Goal: Information Seeking & Learning: Learn about a topic

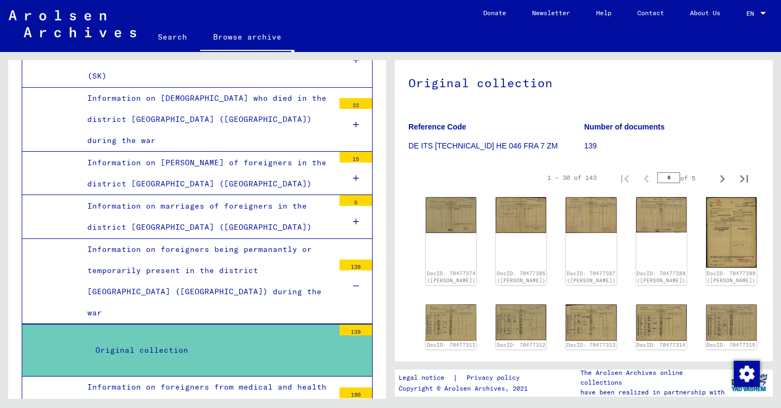
scroll to position [100, 0]
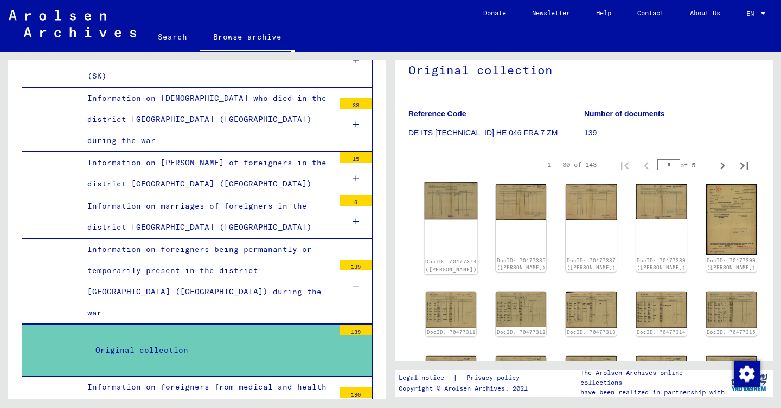
click at [438, 195] on img at bounding box center [451, 200] width 53 height 37
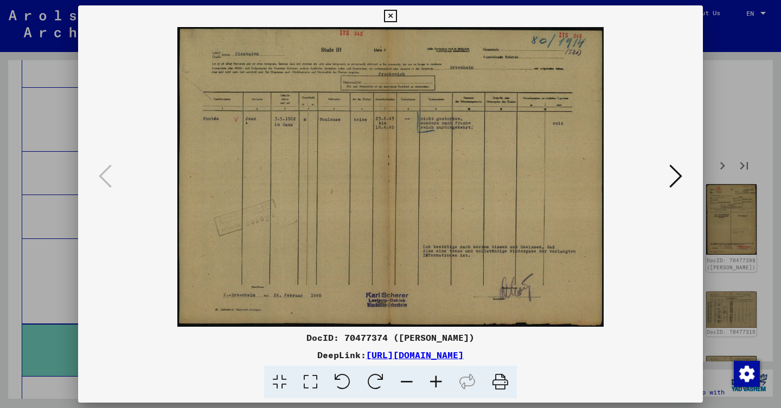
click at [662, 183] on img at bounding box center [390, 177] width 551 height 300
click at [671, 182] on icon at bounding box center [675, 176] width 13 height 26
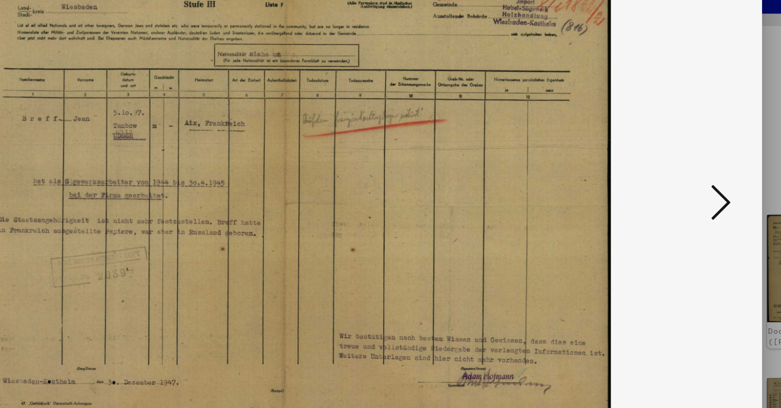
click at [669, 163] on icon at bounding box center [675, 176] width 13 height 26
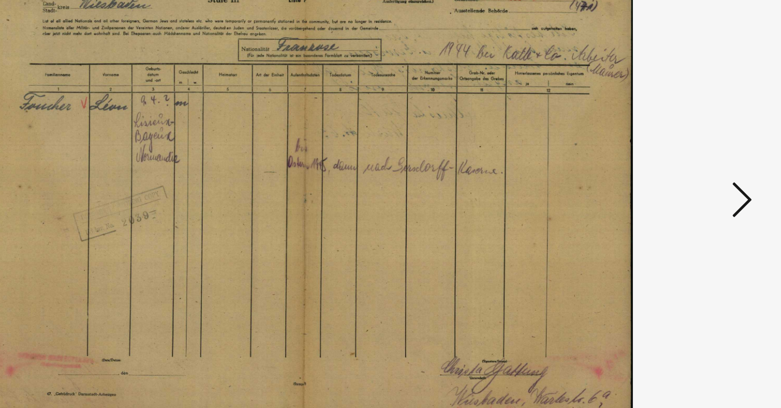
click at [669, 163] on icon at bounding box center [675, 176] width 13 height 26
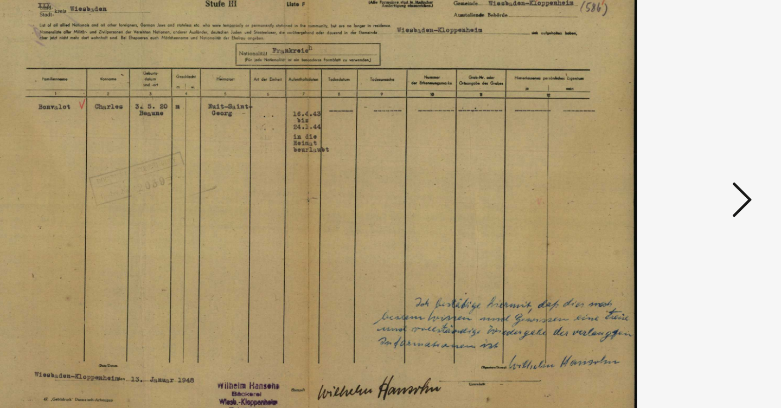
click at [669, 163] on icon at bounding box center [675, 176] width 13 height 26
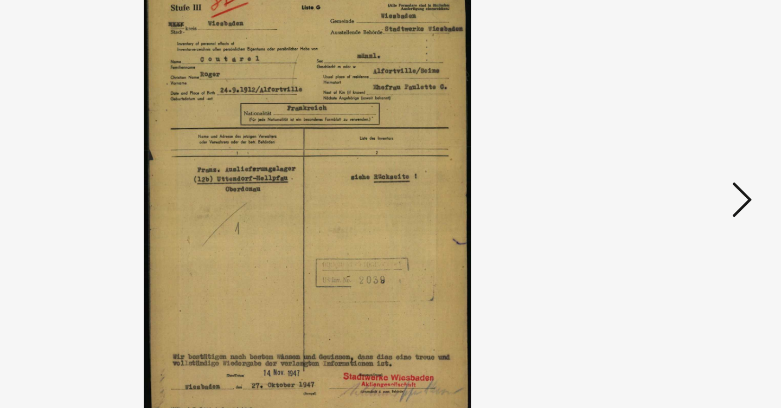
click at [669, 163] on icon at bounding box center [675, 176] width 13 height 26
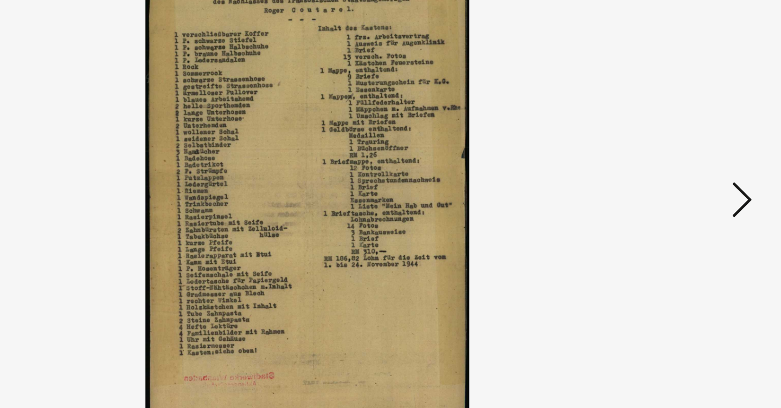
click at [669, 163] on icon at bounding box center [675, 176] width 13 height 26
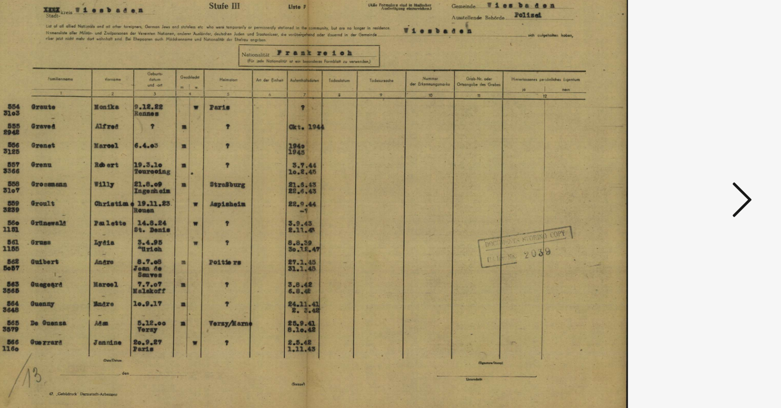
click at [669, 163] on icon at bounding box center [675, 176] width 13 height 26
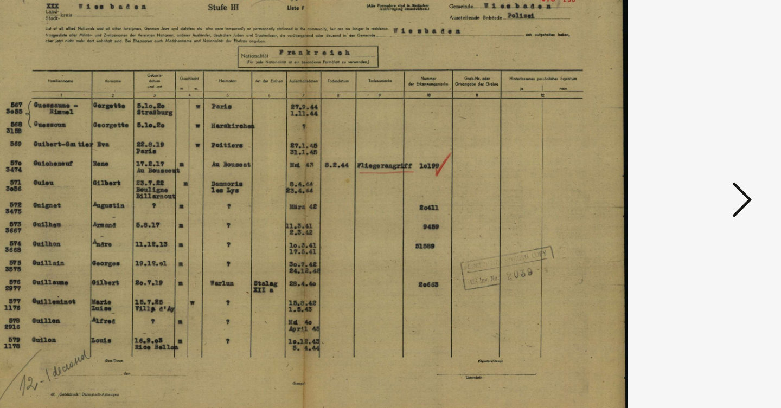
click at [669, 163] on icon at bounding box center [675, 176] width 13 height 26
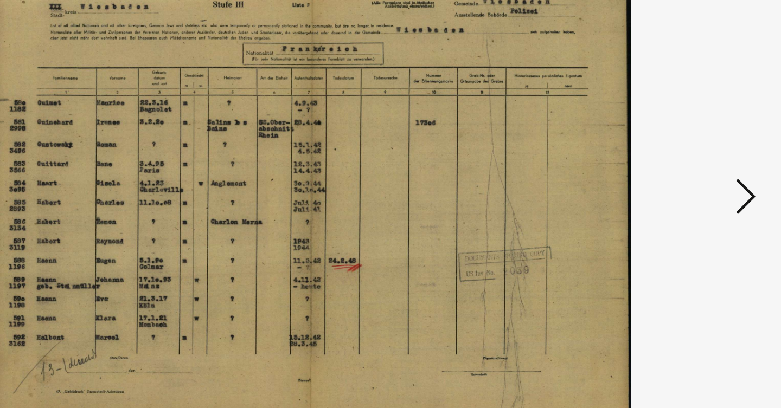
click at [669, 163] on icon at bounding box center [675, 176] width 13 height 26
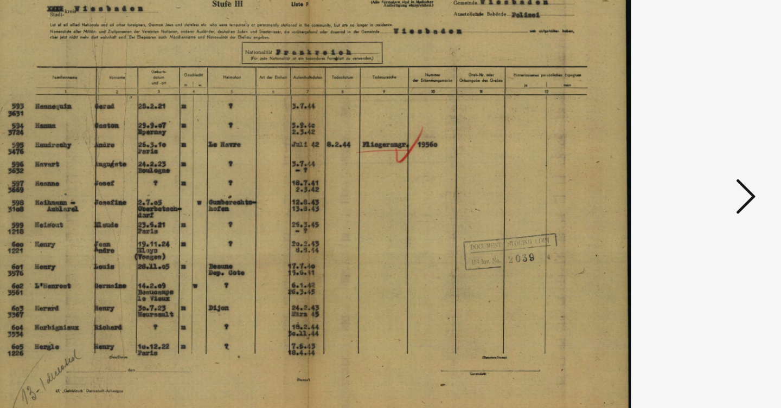
click at [669, 163] on icon at bounding box center [675, 176] width 13 height 26
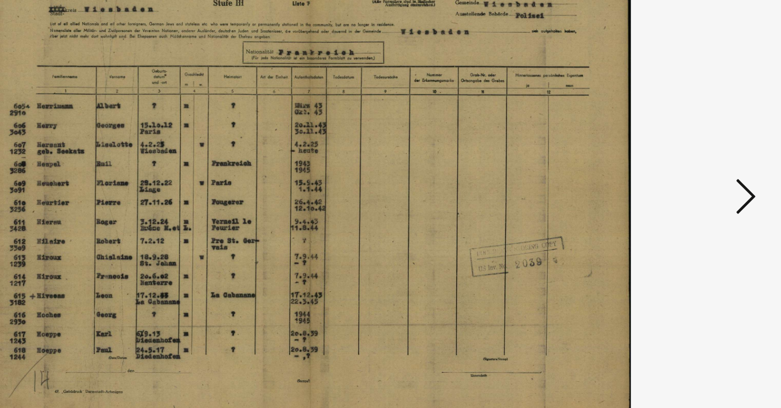
click at [666, 162] on button at bounding box center [676, 177] width 20 height 31
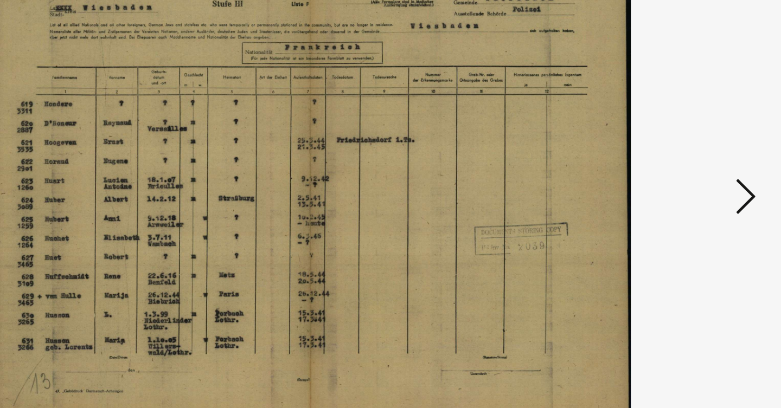
click at [666, 162] on button at bounding box center [676, 177] width 20 height 31
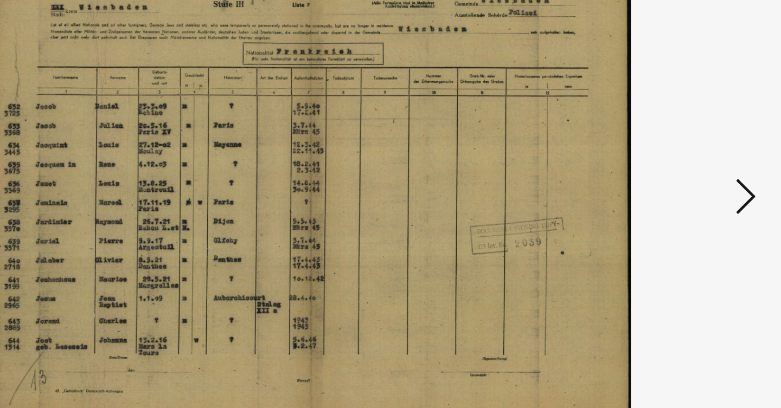
click at [666, 162] on button at bounding box center [676, 177] width 20 height 31
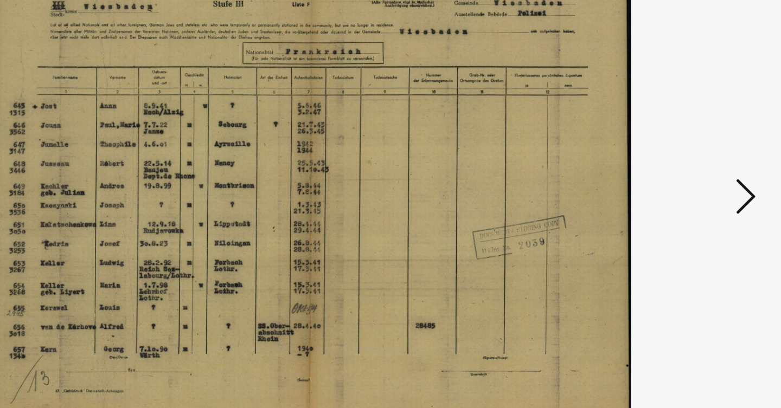
click at [666, 162] on button at bounding box center [676, 177] width 20 height 31
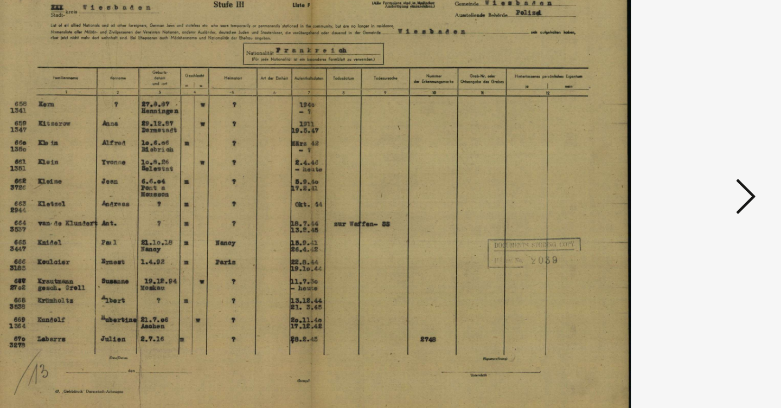
click at [666, 162] on button at bounding box center [676, 177] width 20 height 31
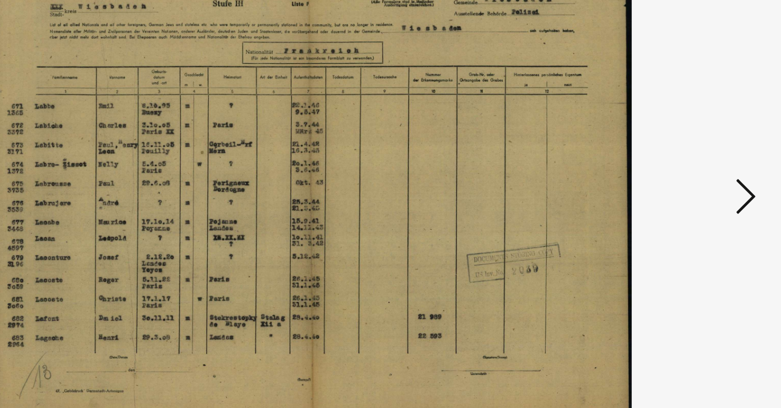
click at [666, 162] on button at bounding box center [676, 177] width 20 height 31
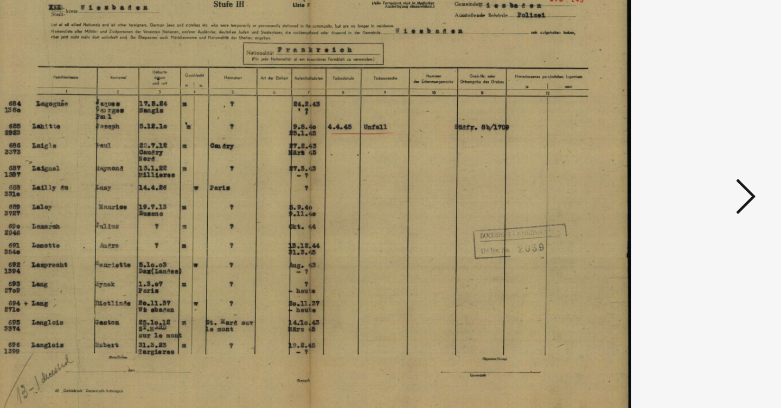
click at [666, 162] on button at bounding box center [676, 177] width 20 height 31
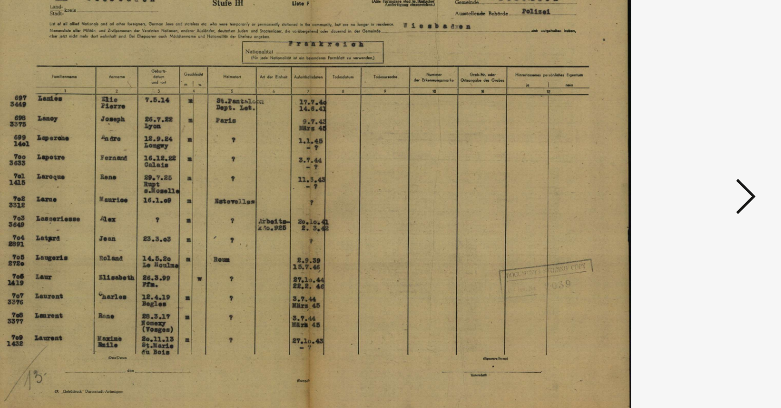
click at [666, 162] on button at bounding box center [676, 177] width 20 height 31
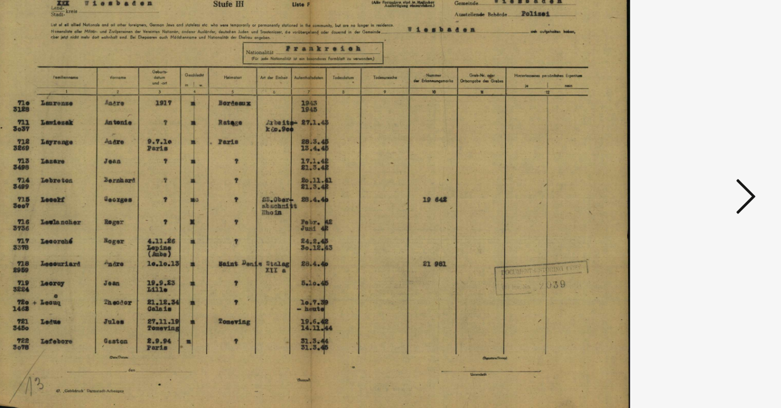
click at [666, 162] on button at bounding box center [676, 177] width 20 height 31
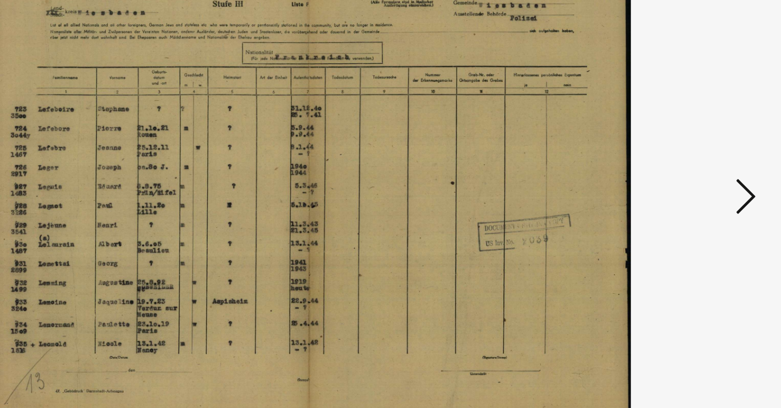
click at [666, 162] on button at bounding box center [676, 177] width 20 height 31
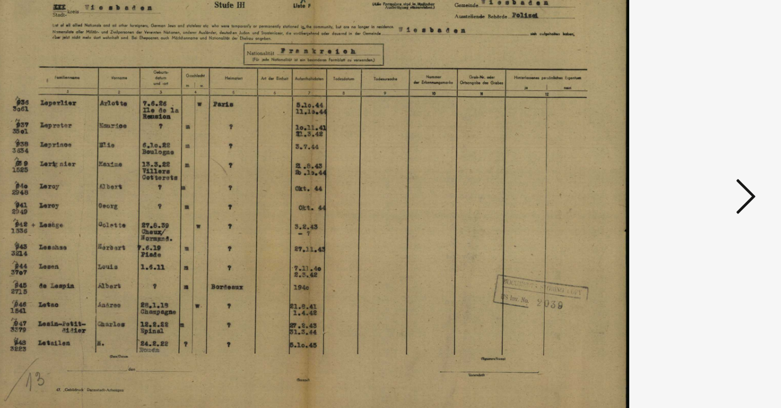
click at [666, 162] on button at bounding box center [676, 177] width 20 height 31
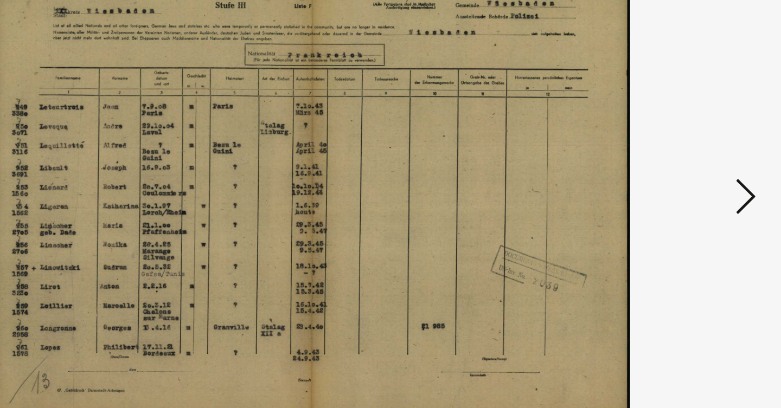
click at [666, 162] on button at bounding box center [676, 177] width 20 height 31
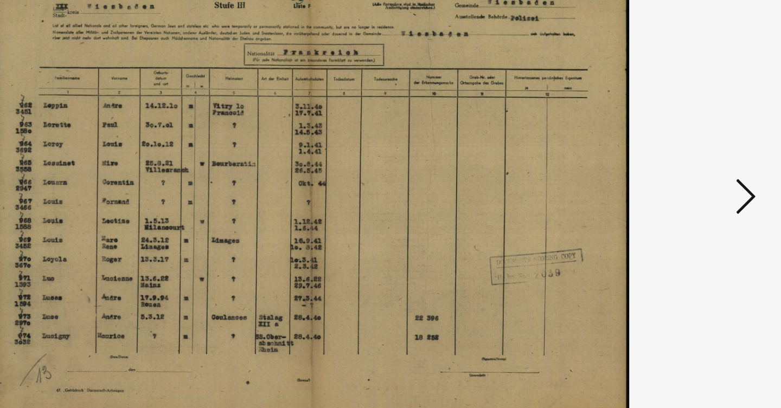
click at [666, 162] on button at bounding box center [676, 177] width 20 height 31
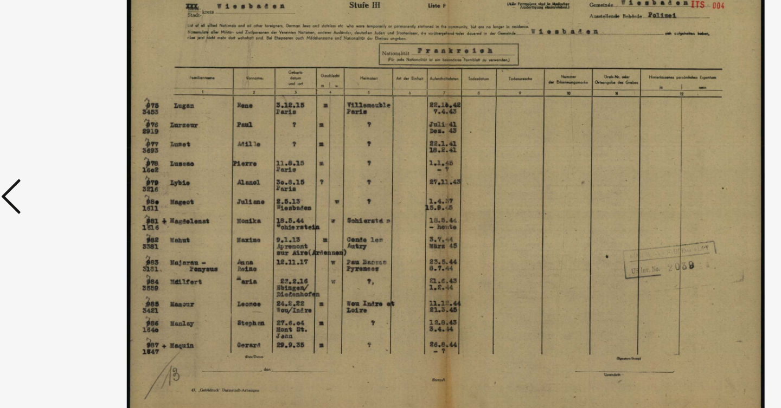
click at [95, 162] on button at bounding box center [105, 177] width 20 height 31
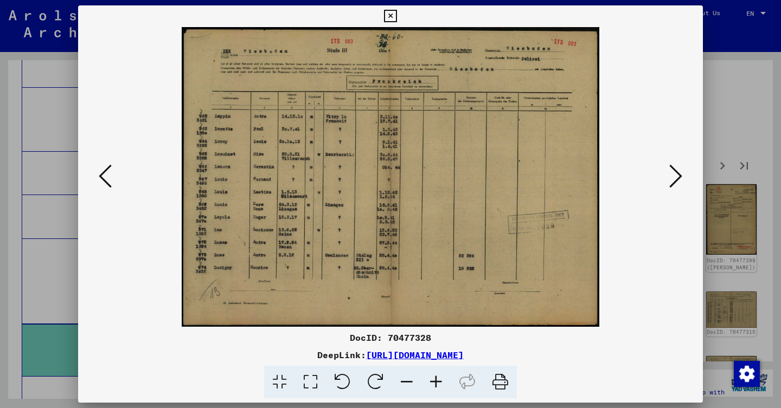
click at [669, 175] on icon at bounding box center [675, 176] width 13 height 26
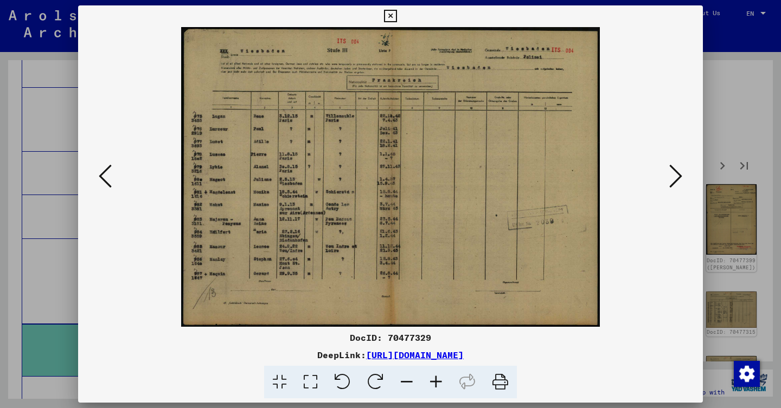
click at [669, 175] on icon at bounding box center [675, 176] width 13 height 26
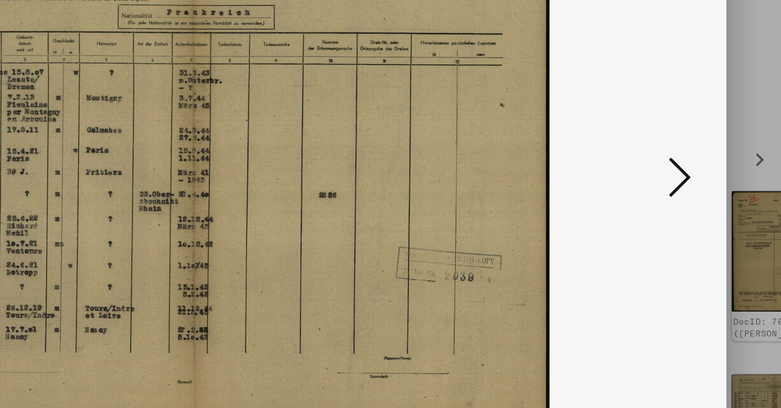
click at [669, 163] on icon at bounding box center [675, 176] width 13 height 26
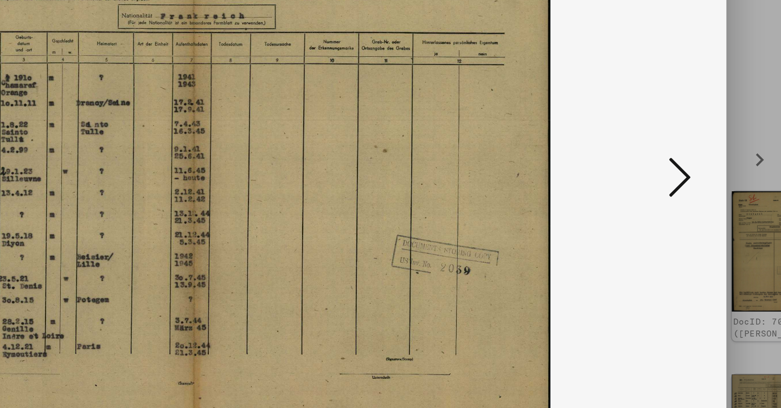
click at [669, 163] on icon at bounding box center [675, 176] width 13 height 26
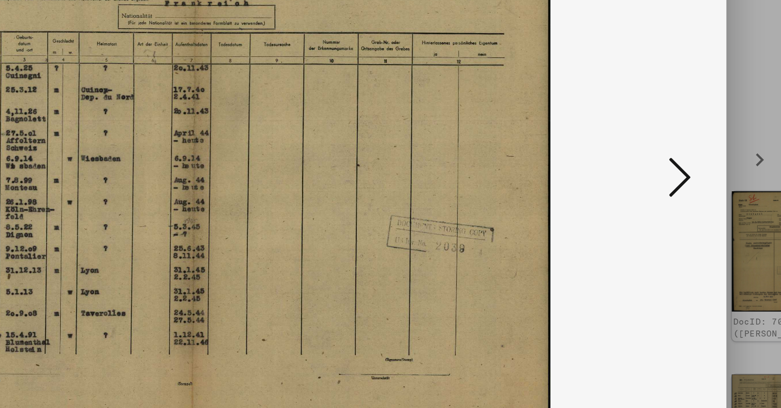
click at [669, 163] on icon at bounding box center [675, 176] width 13 height 26
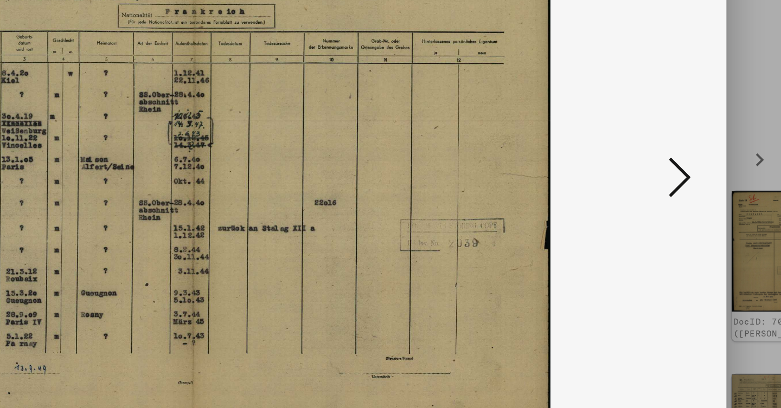
click at [669, 163] on icon at bounding box center [675, 176] width 13 height 26
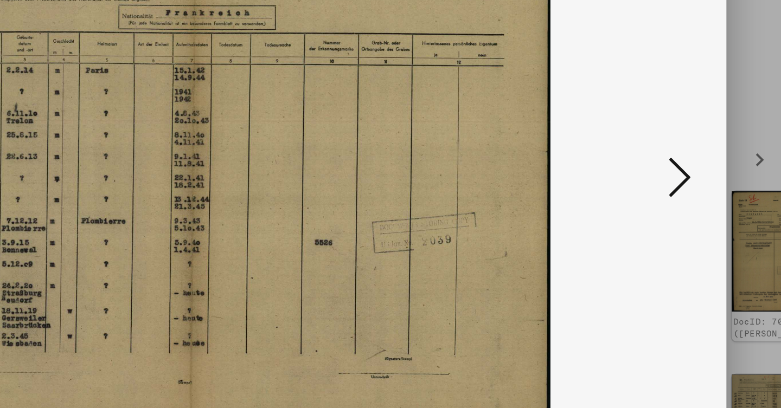
click at [669, 163] on icon at bounding box center [675, 176] width 13 height 26
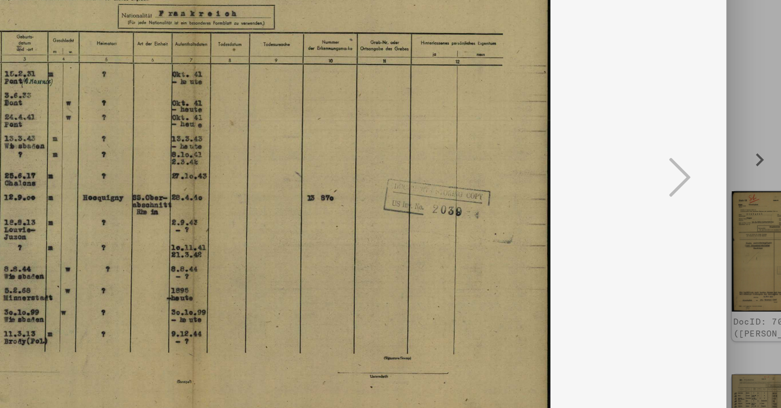
click at [669, 163] on icon at bounding box center [675, 176] width 13 height 26
click at [431, 95] on div at bounding box center [390, 204] width 781 height 408
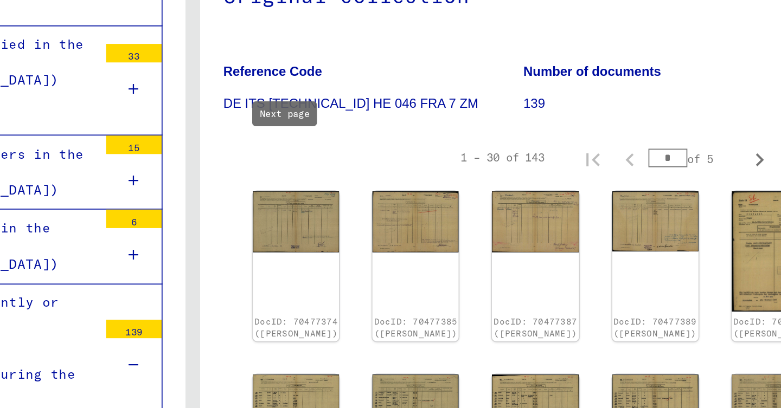
click at [715, 158] on icon "Next page" at bounding box center [722, 165] width 15 height 15
type input "*"
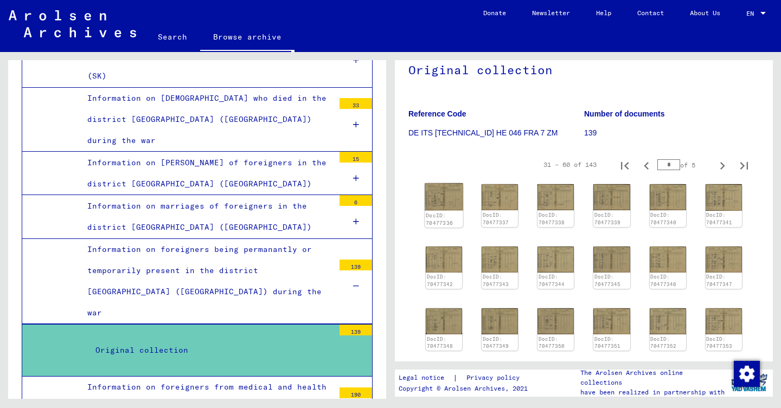
click at [444, 194] on img at bounding box center [444, 196] width 39 height 27
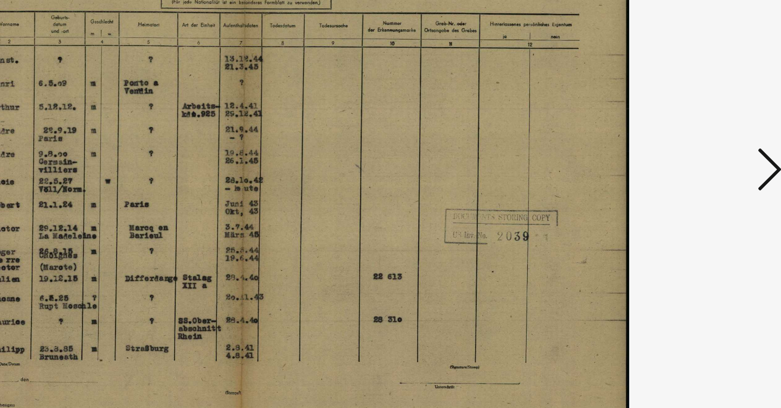
click at [666, 162] on button at bounding box center [676, 177] width 20 height 31
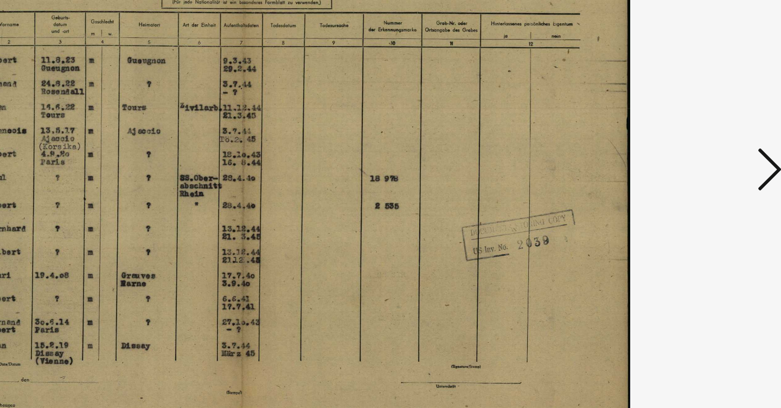
click at [666, 162] on button at bounding box center [676, 177] width 20 height 31
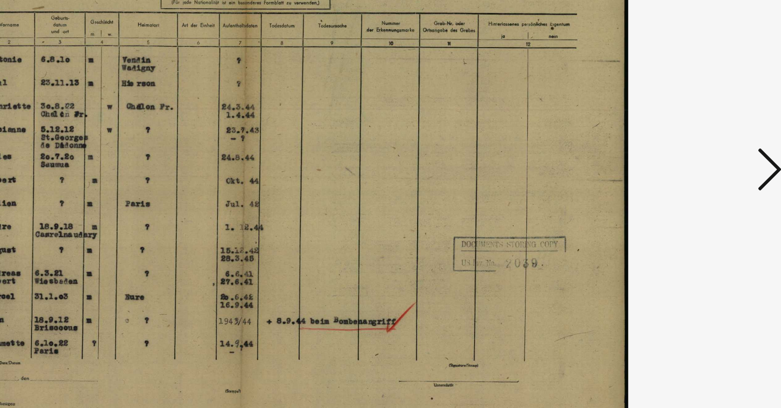
click at [666, 162] on button at bounding box center [676, 177] width 20 height 31
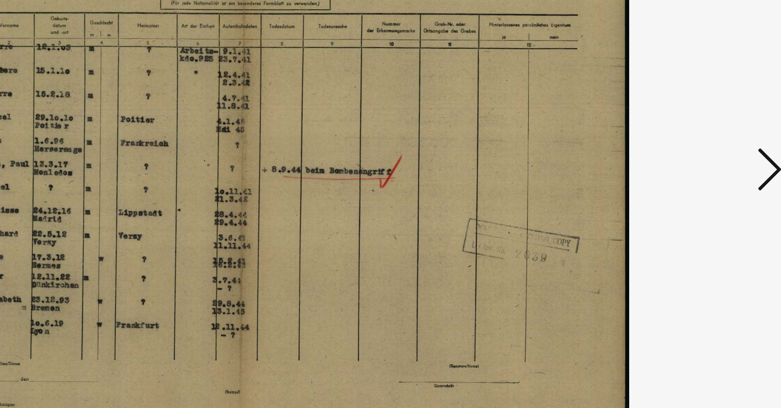
click at [666, 162] on button at bounding box center [676, 177] width 20 height 31
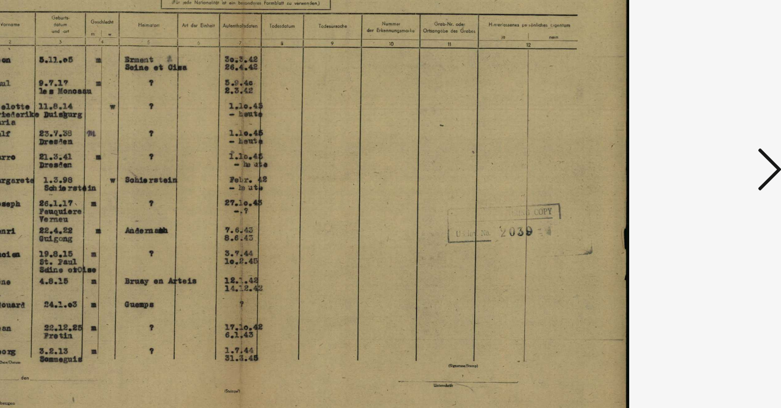
click at [666, 162] on button at bounding box center [676, 177] width 20 height 31
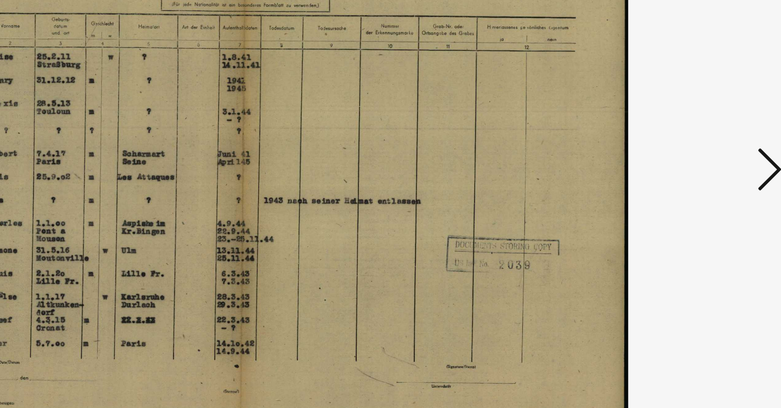
click at [666, 162] on button at bounding box center [676, 177] width 20 height 31
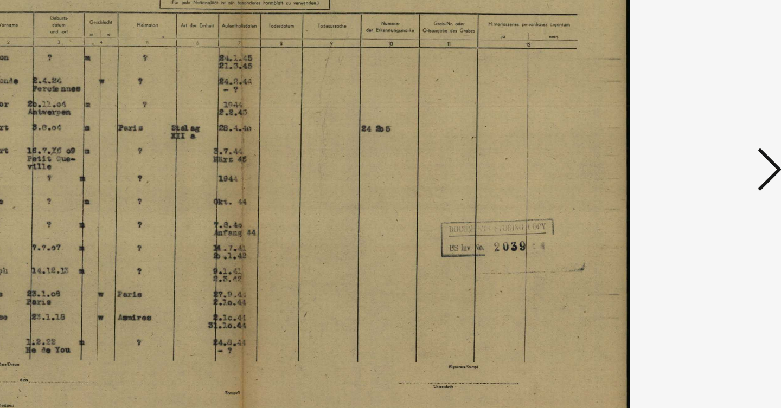
click at [666, 162] on button at bounding box center [676, 177] width 20 height 31
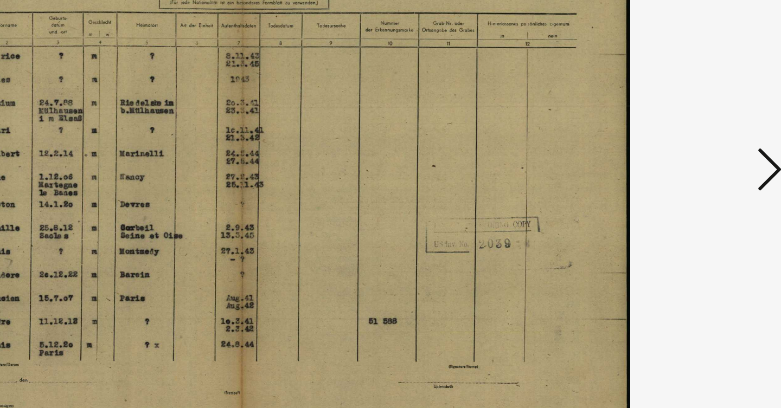
click at [666, 162] on button at bounding box center [676, 177] width 20 height 31
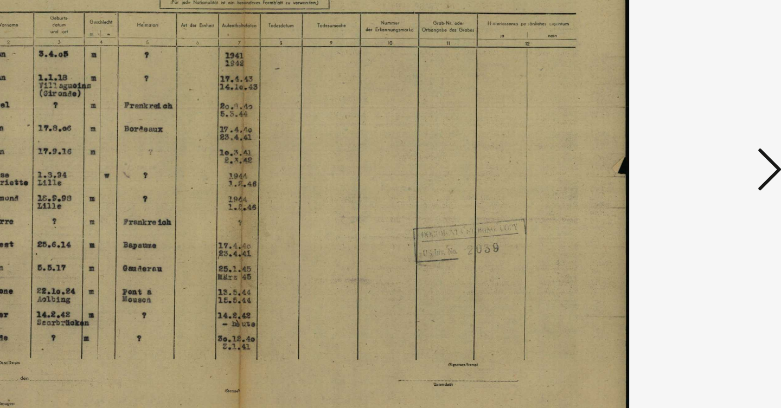
click at [666, 162] on button at bounding box center [676, 177] width 20 height 31
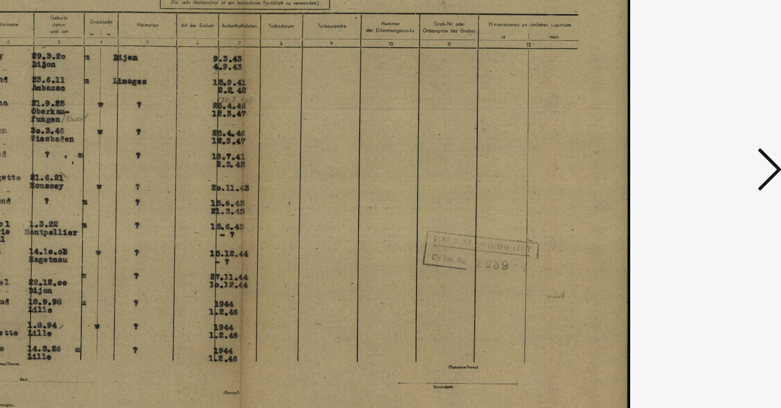
click at [666, 162] on button at bounding box center [676, 177] width 20 height 31
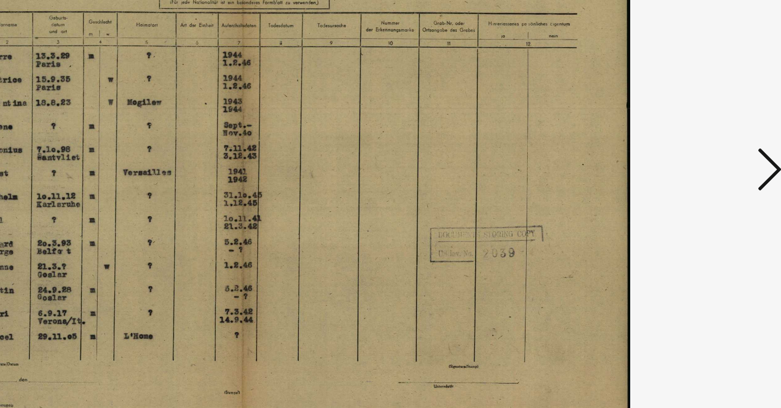
click at [666, 162] on button at bounding box center [676, 177] width 20 height 31
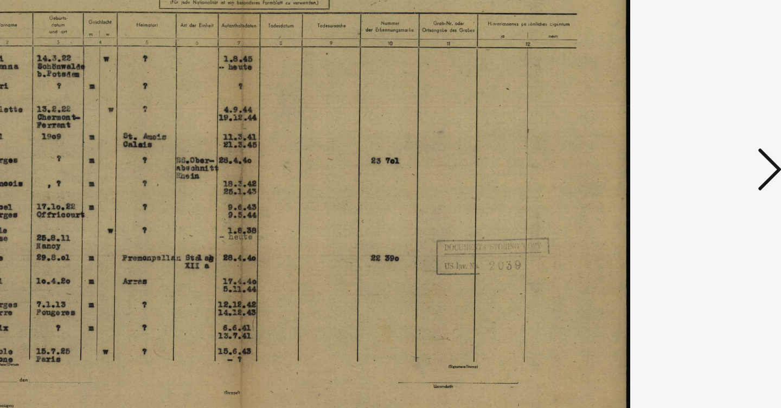
click at [666, 162] on button at bounding box center [676, 177] width 20 height 31
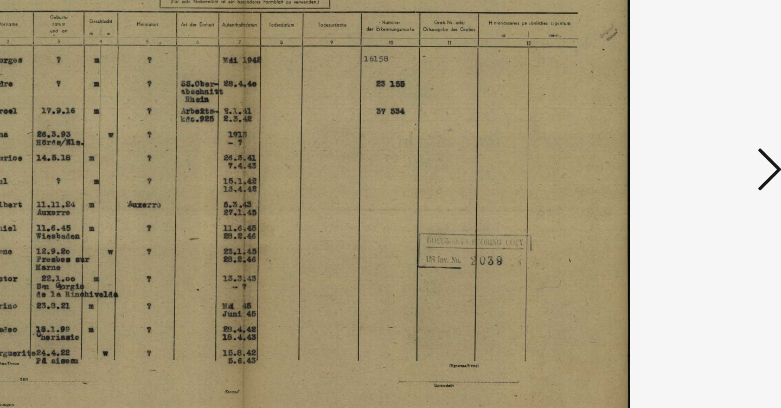
click at [666, 162] on button at bounding box center [676, 177] width 20 height 31
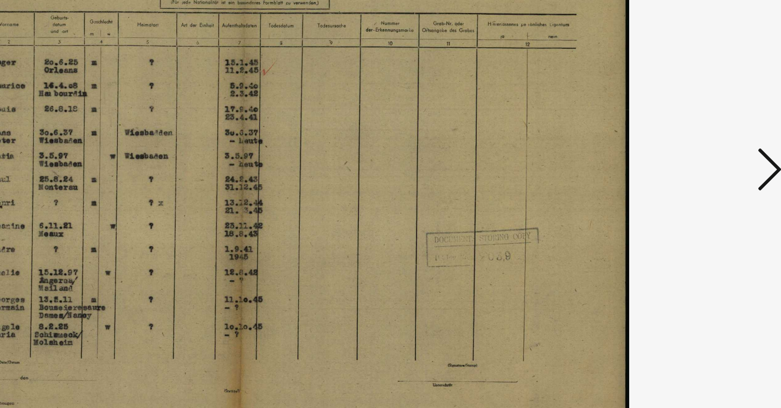
click at [666, 162] on button at bounding box center [676, 177] width 20 height 31
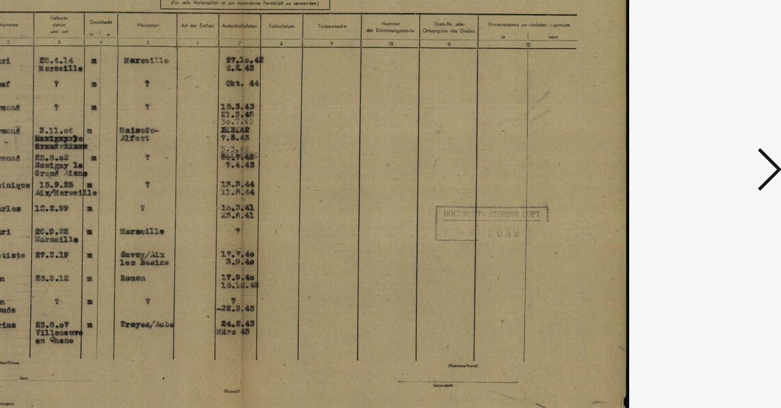
click at [666, 162] on button at bounding box center [676, 177] width 20 height 31
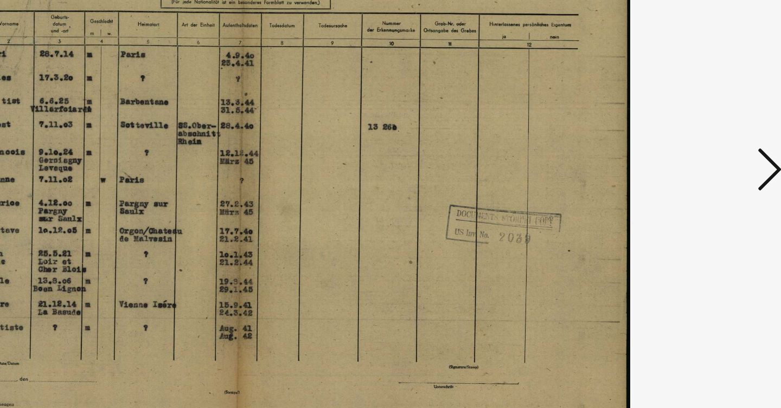
click at [666, 162] on button at bounding box center [676, 177] width 20 height 31
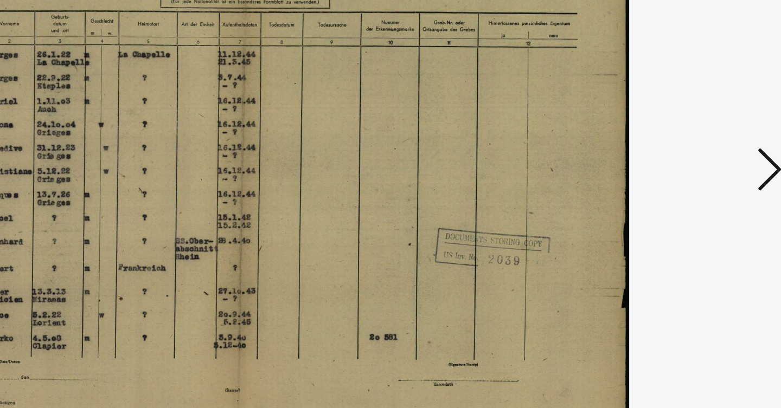
click at [666, 162] on button at bounding box center [676, 177] width 20 height 31
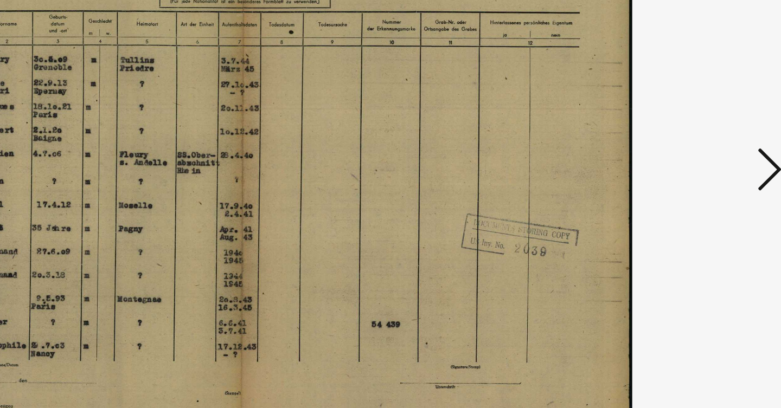
click at [666, 162] on button at bounding box center [676, 177] width 20 height 31
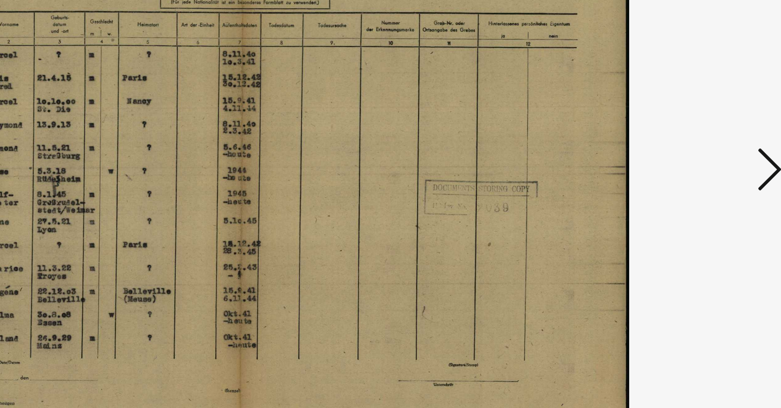
click at [666, 162] on button at bounding box center [676, 177] width 20 height 31
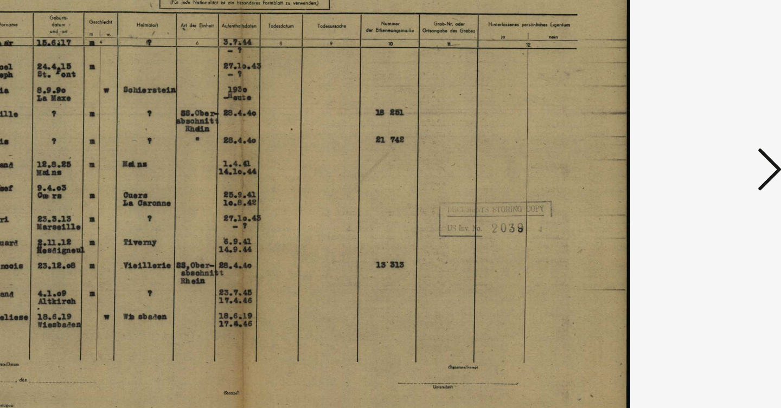
click at [666, 162] on button at bounding box center [676, 177] width 20 height 31
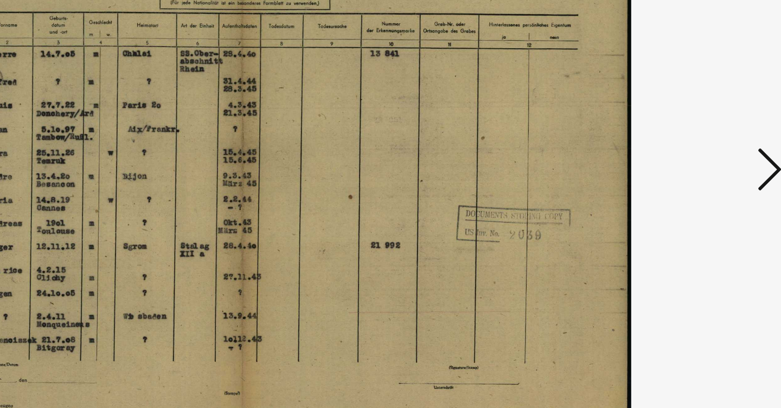
click at [666, 162] on button at bounding box center [676, 177] width 20 height 31
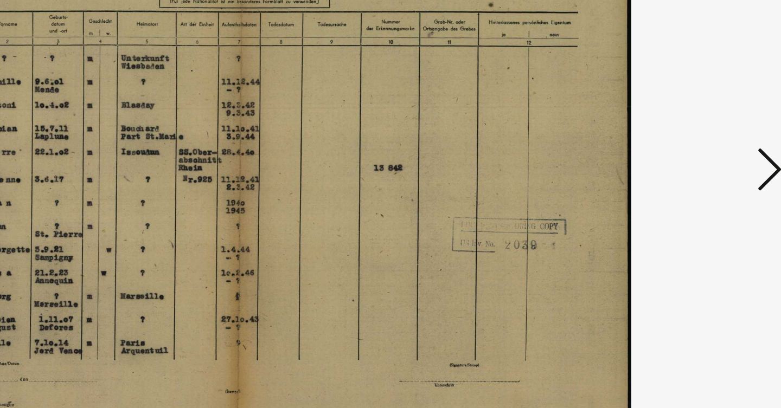
click at [666, 162] on button at bounding box center [676, 177] width 20 height 31
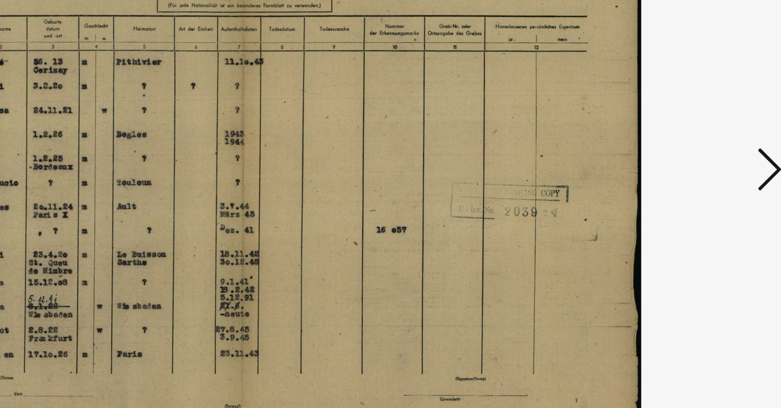
click at [666, 162] on button at bounding box center [676, 177] width 20 height 31
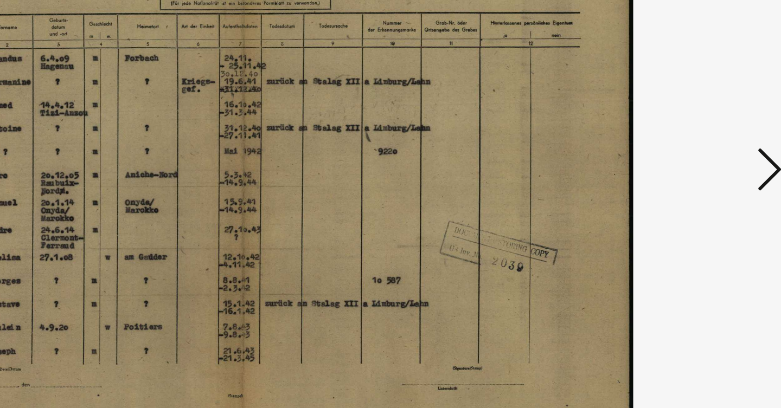
click at [666, 162] on button at bounding box center [676, 177] width 20 height 31
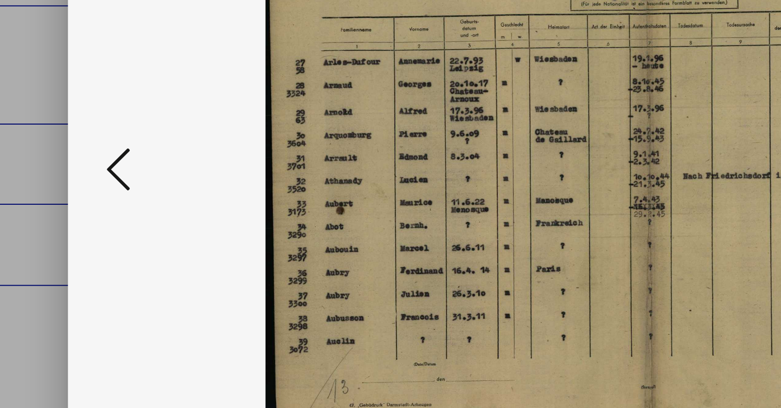
click at [99, 163] on icon at bounding box center [105, 176] width 13 height 26
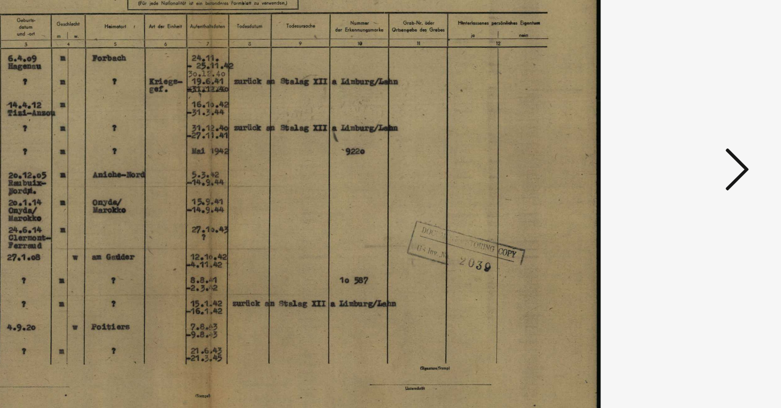
click at [669, 163] on icon at bounding box center [675, 176] width 13 height 26
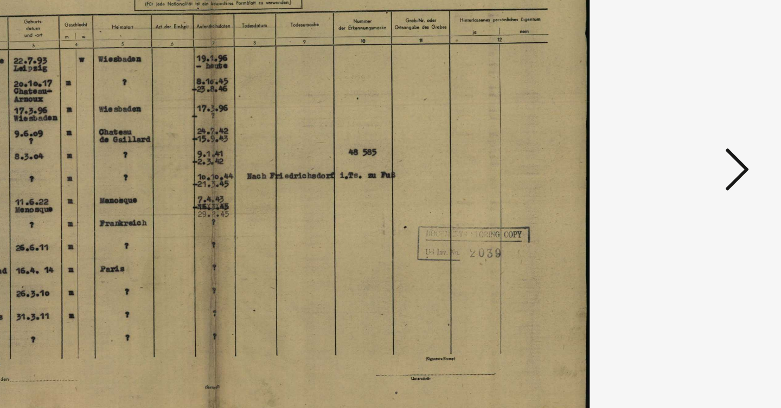
click at [669, 163] on icon at bounding box center [675, 176] width 13 height 26
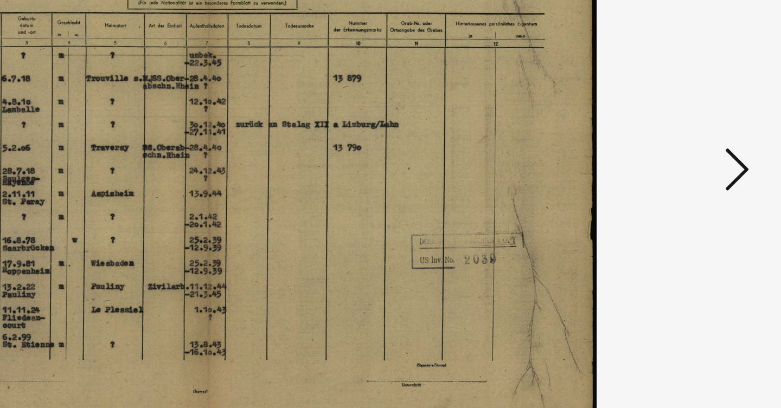
click at [669, 163] on icon at bounding box center [675, 176] width 13 height 26
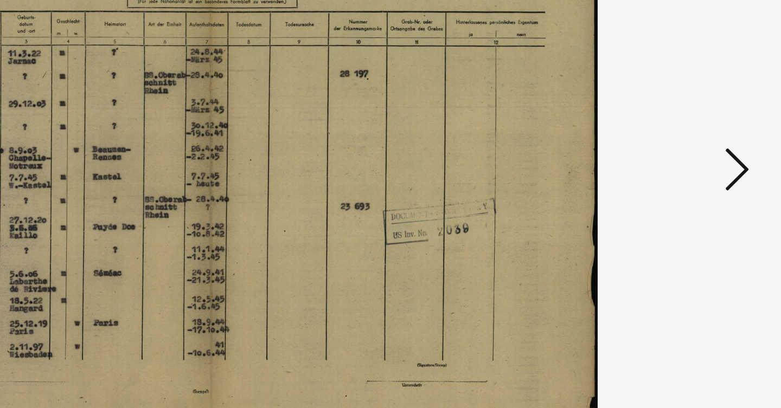
click at [669, 163] on icon at bounding box center [675, 176] width 13 height 26
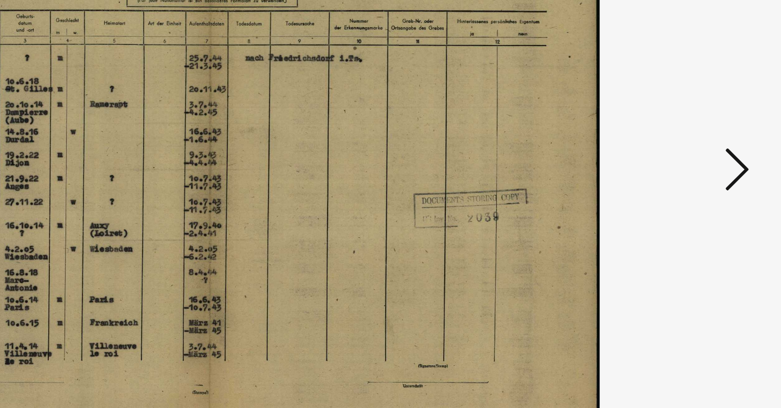
click at [669, 163] on icon at bounding box center [675, 176] width 13 height 26
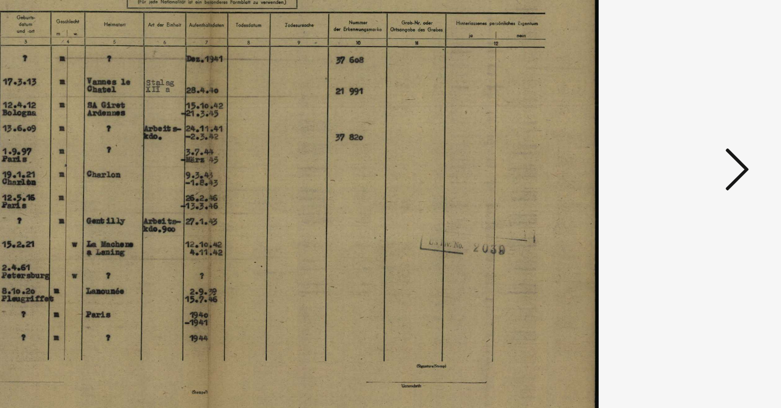
click at [669, 163] on icon at bounding box center [675, 176] width 13 height 26
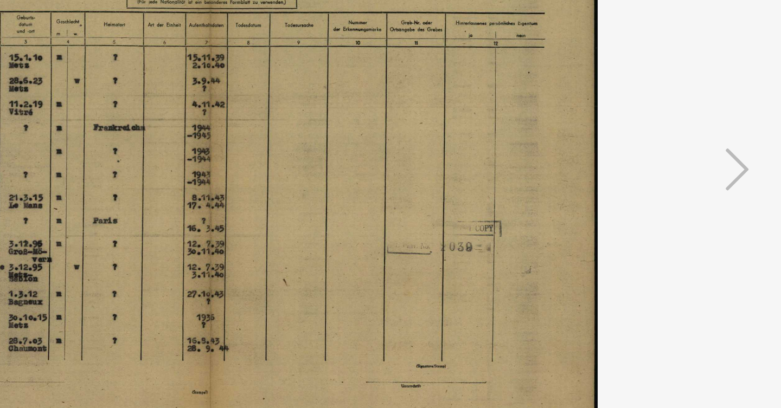
click at [669, 163] on icon at bounding box center [675, 176] width 13 height 26
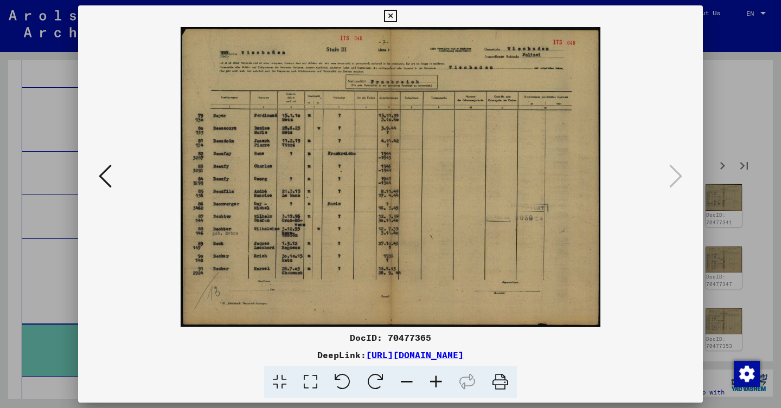
click at [767, 195] on div at bounding box center [390, 204] width 781 height 408
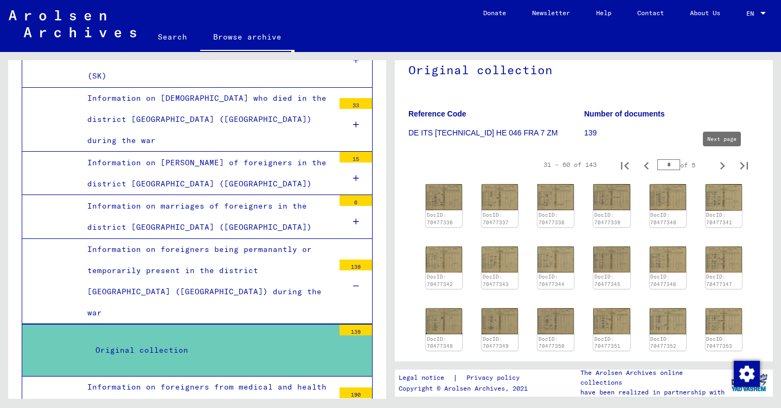
click at [721, 172] on icon "Next page" at bounding box center [722, 165] width 15 height 15
type input "*"
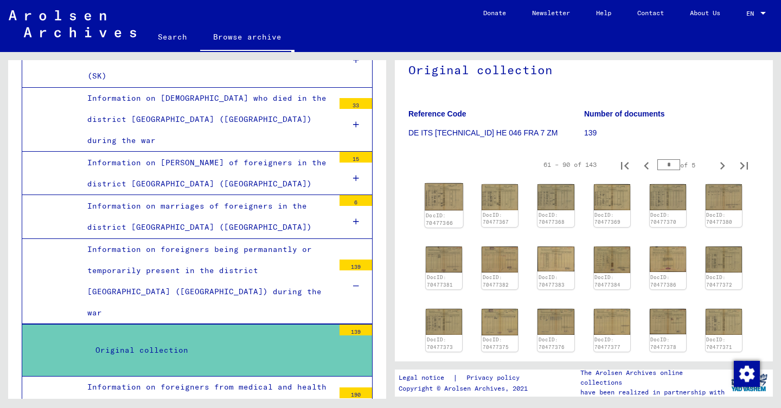
click at [449, 193] on img at bounding box center [444, 197] width 39 height 28
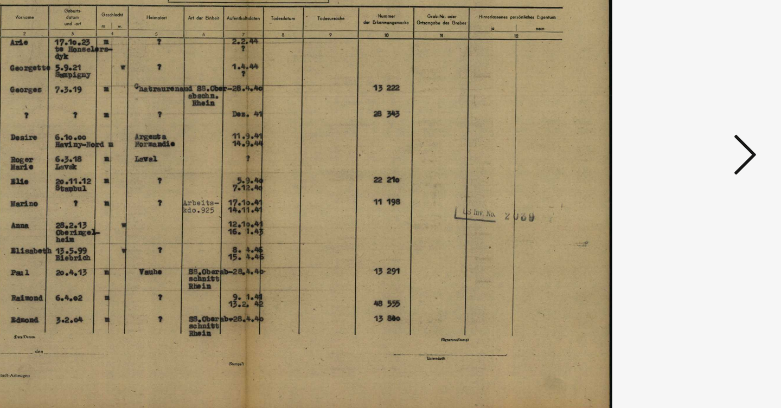
click at [666, 162] on button at bounding box center [676, 177] width 20 height 31
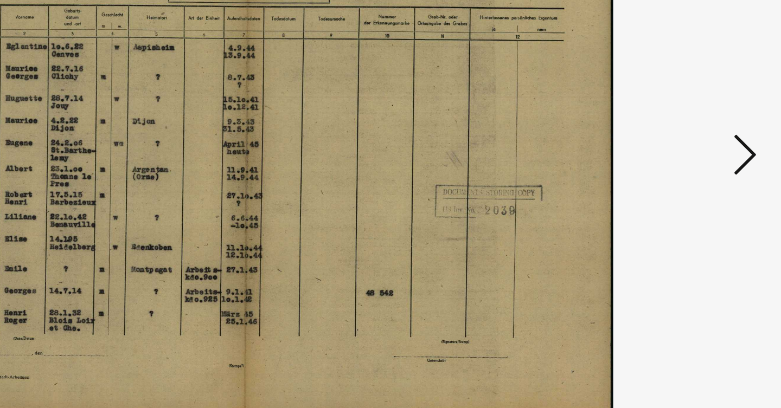
click at [666, 162] on button at bounding box center [676, 177] width 20 height 31
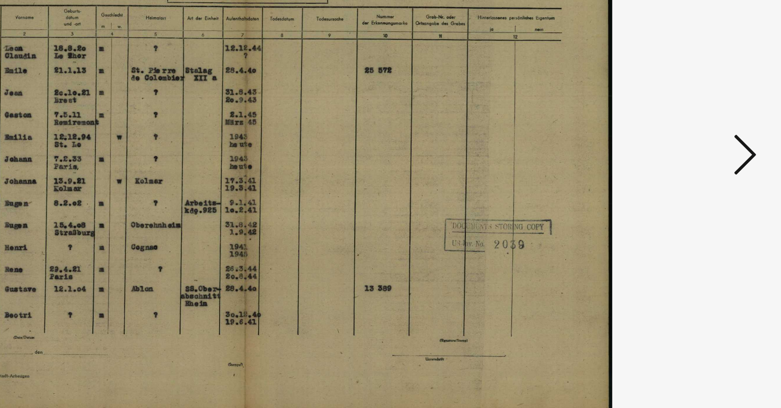
click at [666, 162] on button at bounding box center [676, 177] width 20 height 31
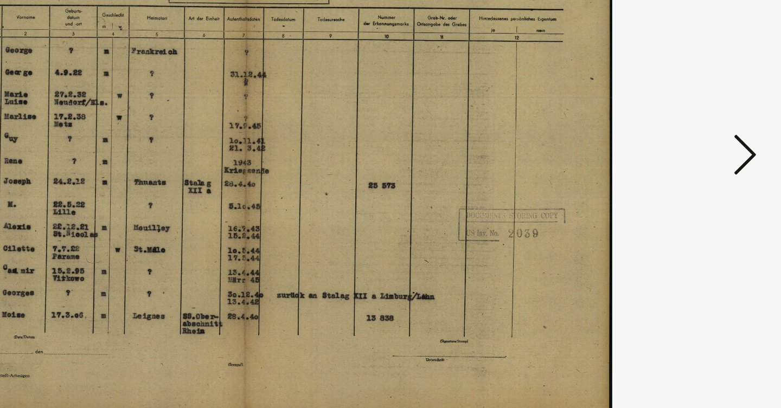
click at [666, 162] on button at bounding box center [676, 177] width 20 height 31
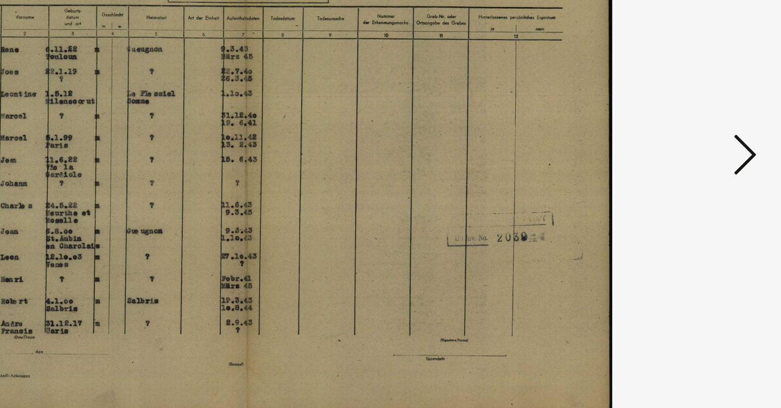
click at [666, 162] on button at bounding box center [676, 177] width 20 height 31
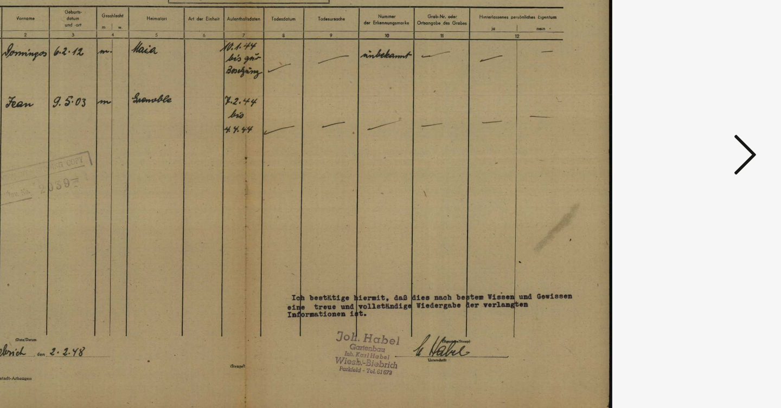
click at [666, 162] on button at bounding box center [676, 177] width 20 height 31
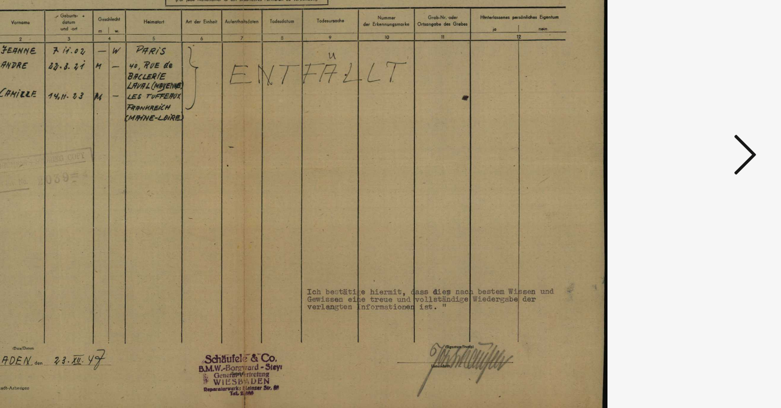
click at [666, 162] on button at bounding box center [676, 177] width 20 height 31
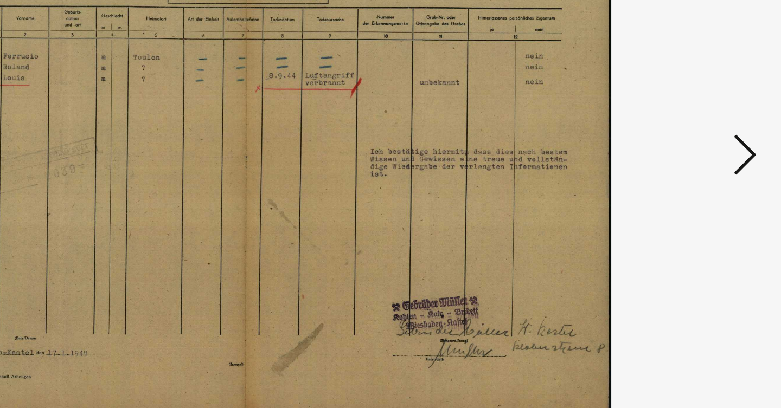
click at [666, 162] on button at bounding box center [676, 177] width 20 height 31
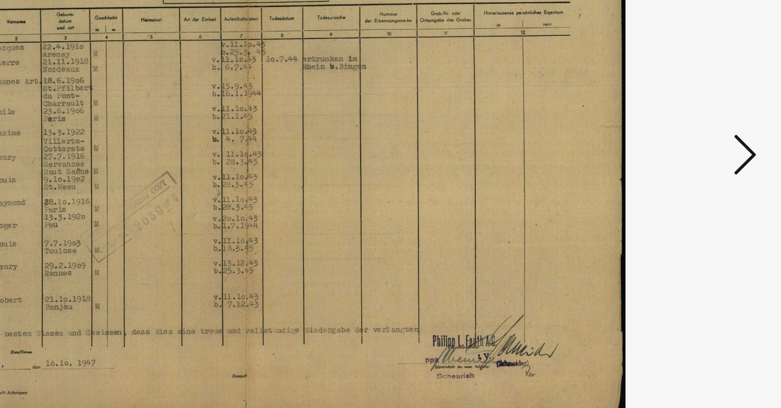
click at [666, 162] on button at bounding box center [676, 177] width 20 height 31
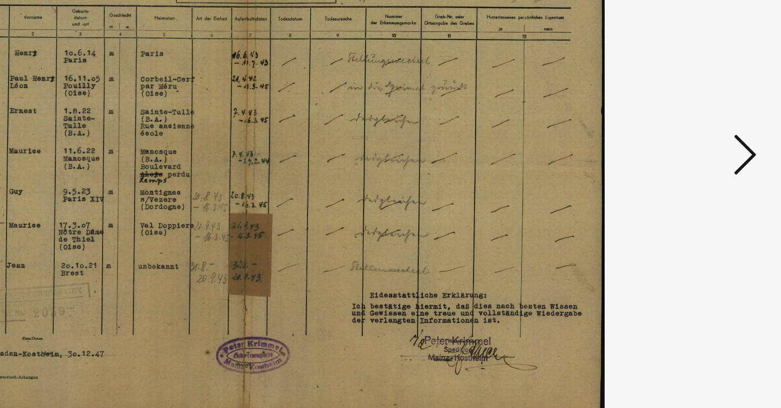
click at [666, 162] on button at bounding box center [676, 177] width 20 height 31
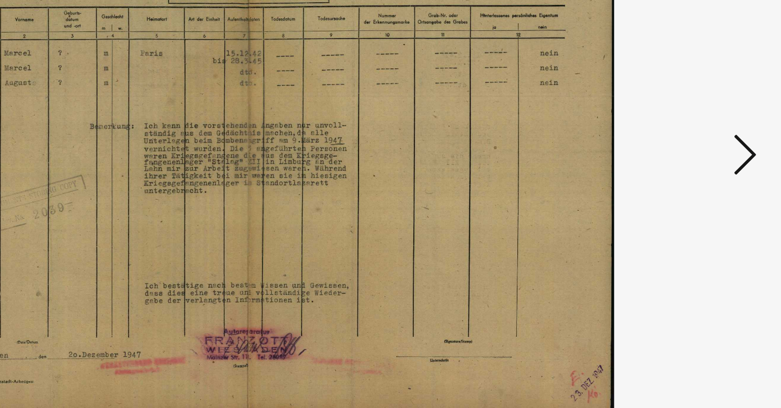
click at [666, 162] on button at bounding box center [676, 177] width 20 height 31
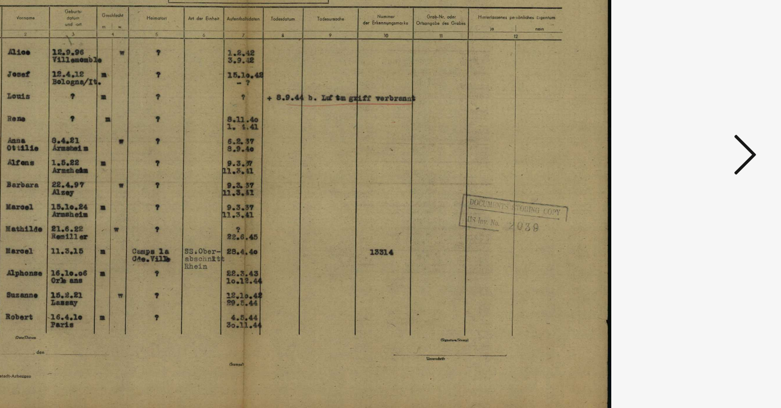
click at [666, 162] on button at bounding box center [676, 177] width 20 height 31
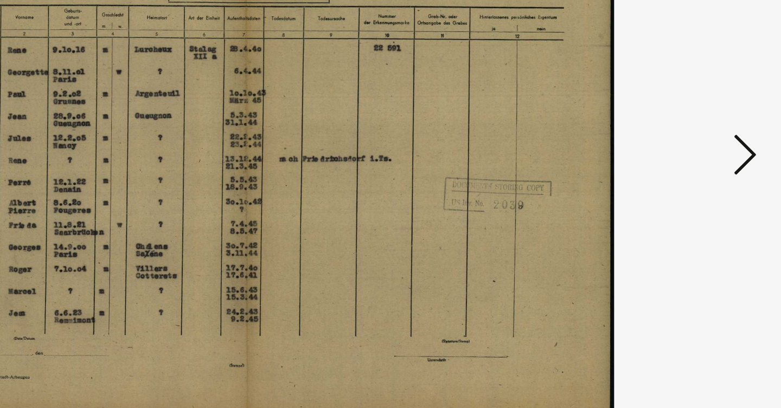
click at [666, 162] on button at bounding box center [676, 177] width 20 height 31
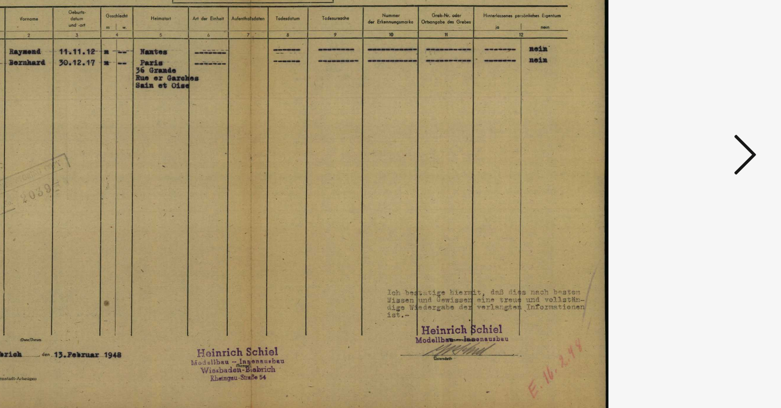
click at [666, 162] on button at bounding box center [676, 177] width 20 height 31
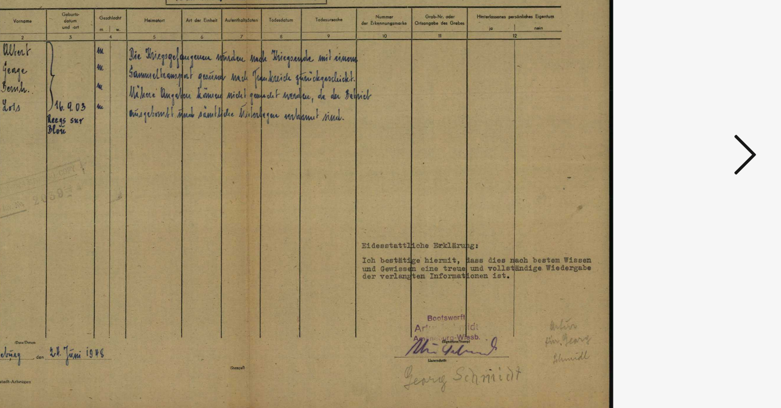
click at [666, 162] on button at bounding box center [676, 177] width 20 height 31
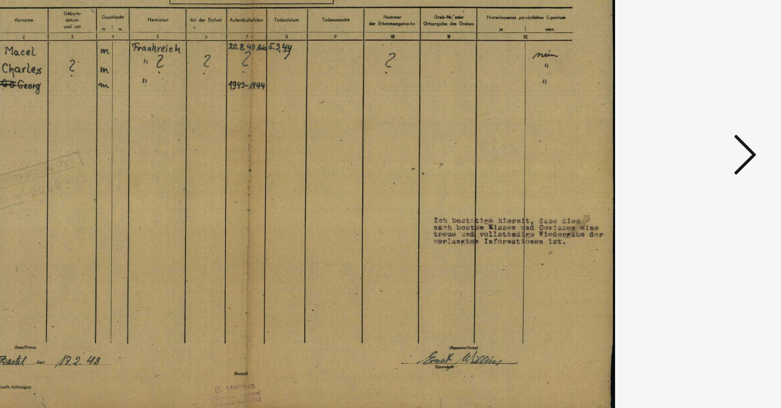
click at [666, 162] on button at bounding box center [676, 177] width 20 height 31
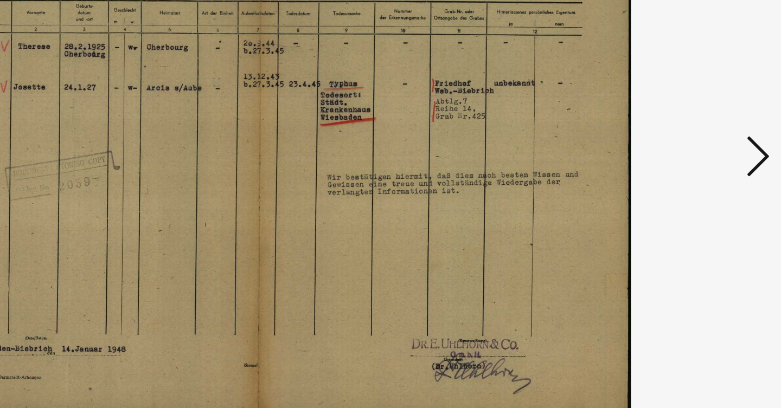
click at [669, 163] on icon at bounding box center [675, 176] width 13 height 26
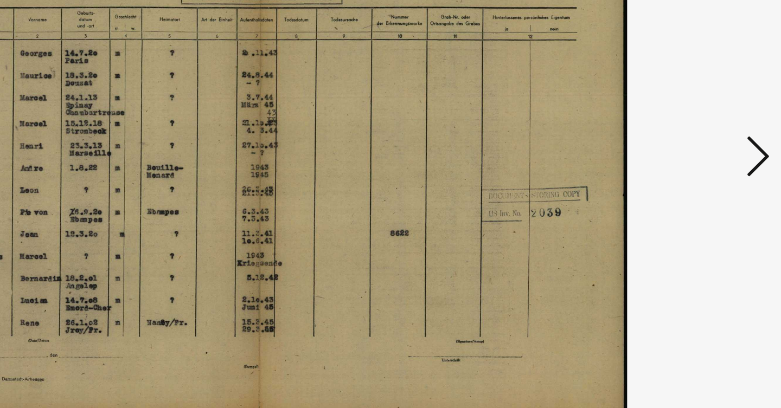
click at [669, 163] on icon at bounding box center [675, 176] width 13 height 26
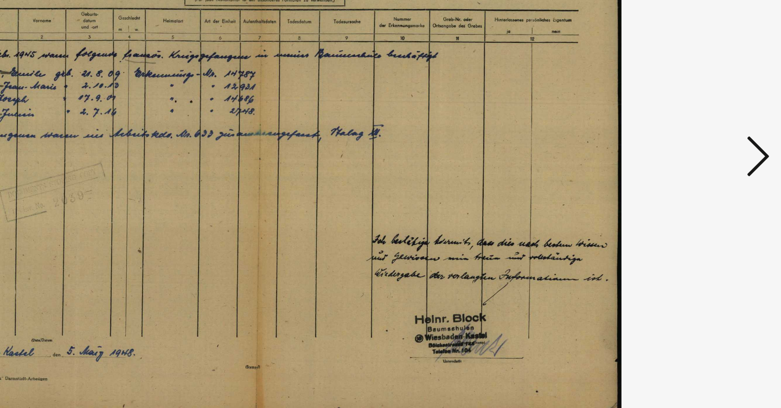
click at [669, 163] on icon at bounding box center [675, 176] width 13 height 26
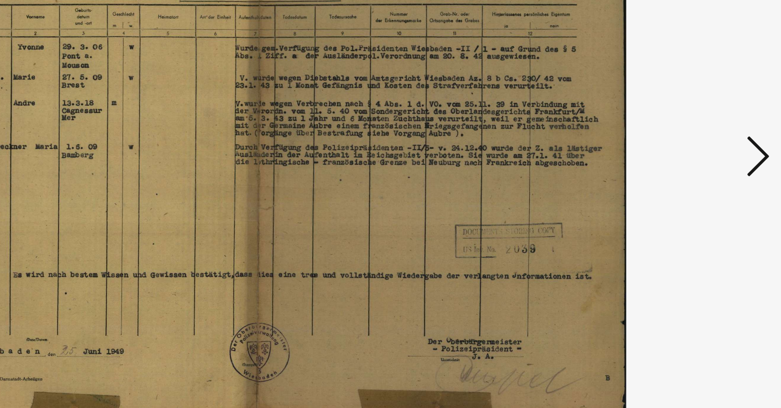
click at [669, 163] on icon at bounding box center [675, 176] width 13 height 26
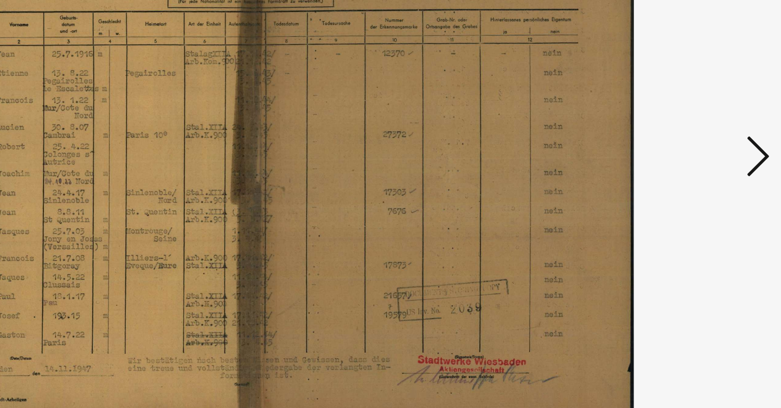
click at [669, 163] on icon at bounding box center [675, 176] width 13 height 26
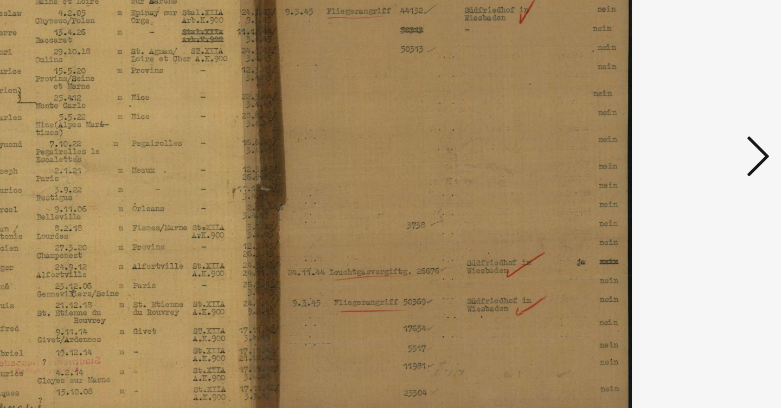
click at [669, 163] on icon at bounding box center [675, 176] width 13 height 26
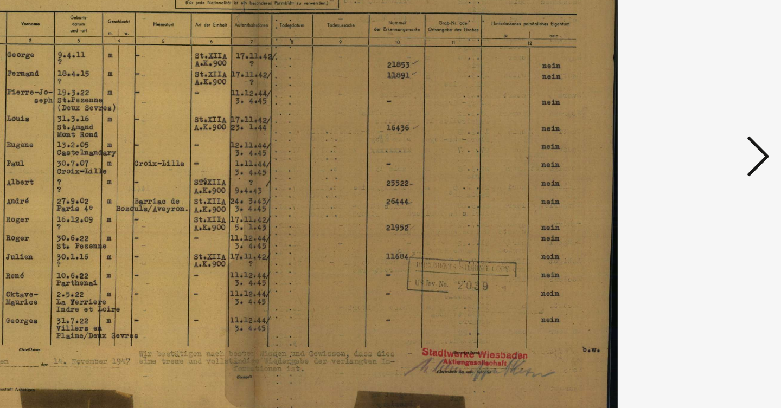
click at [669, 163] on icon at bounding box center [675, 176] width 13 height 26
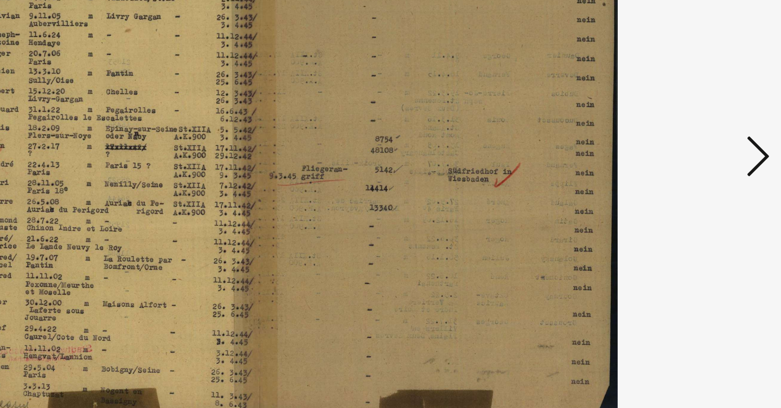
click at [669, 163] on icon at bounding box center [675, 176] width 13 height 26
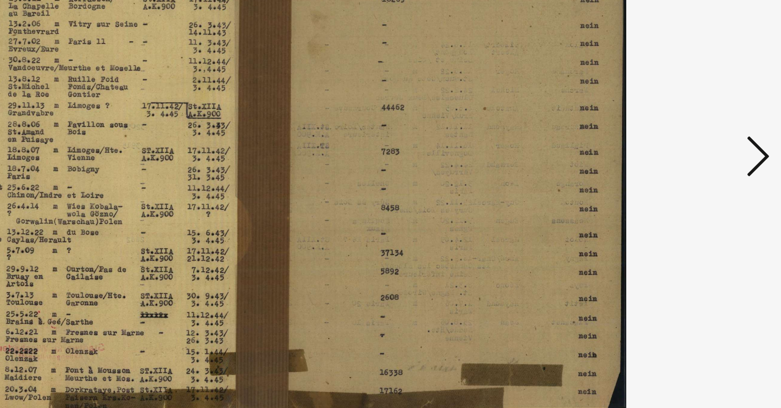
click at [669, 163] on icon at bounding box center [675, 176] width 13 height 26
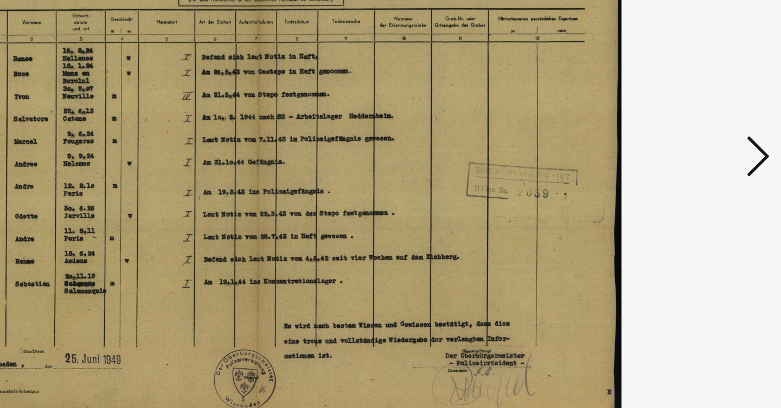
click at [669, 163] on icon at bounding box center [675, 176] width 13 height 26
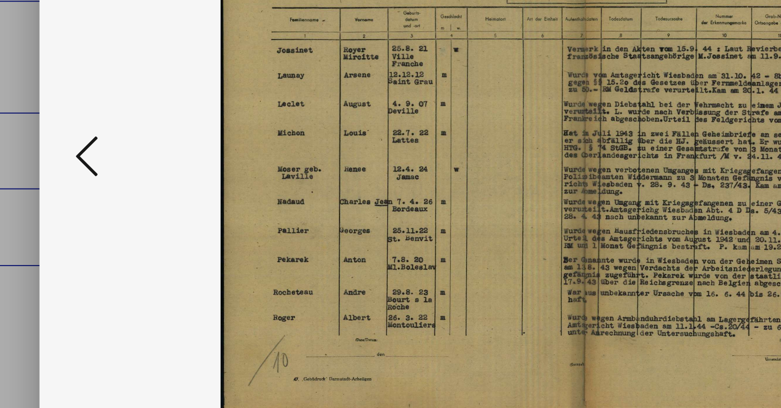
click at [99, 163] on icon at bounding box center [105, 176] width 13 height 26
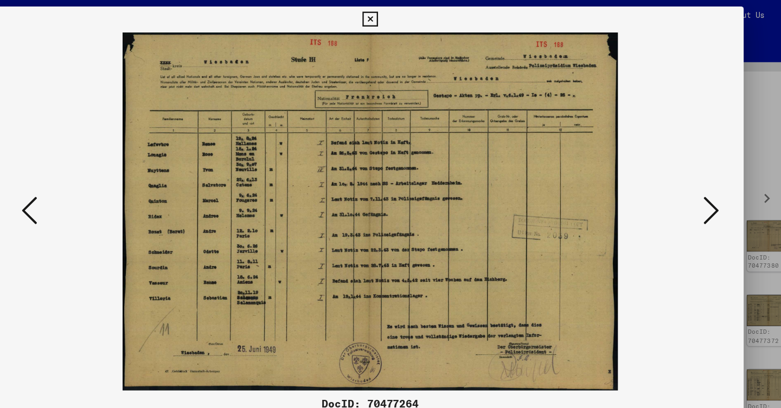
click at [666, 175] on button at bounding box center [676, 177] width 20 height 31
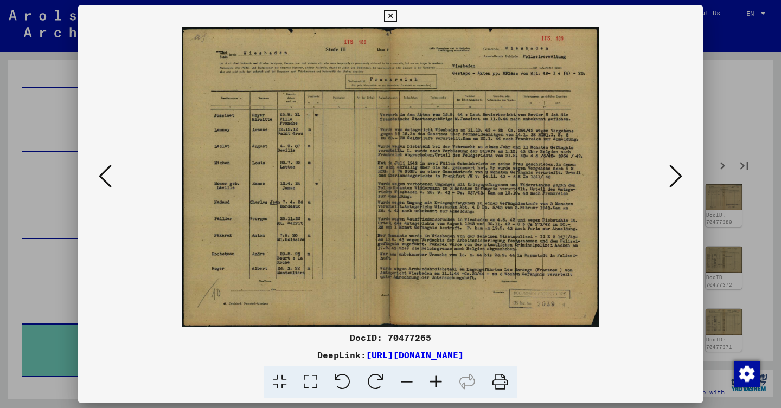
click at [677, 170] on icon at bounding box center [675, 176] width 13 height 26
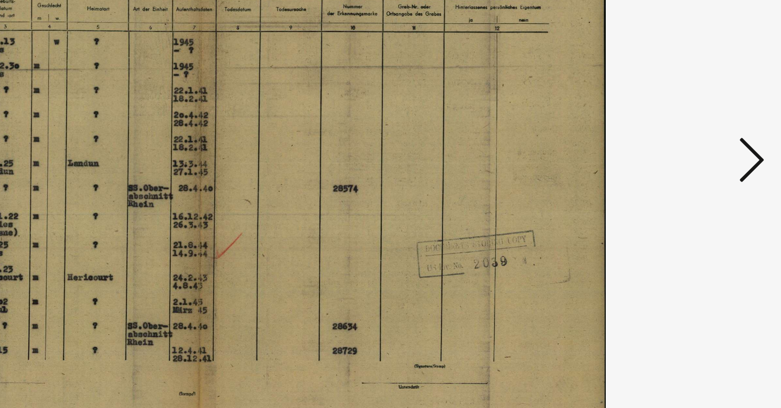
click at [375, 84] on img at bounding box center [390, 177] width 551 height 300
click at [669, 163] on icon at bounding box center [675, 176] width 13 height 26
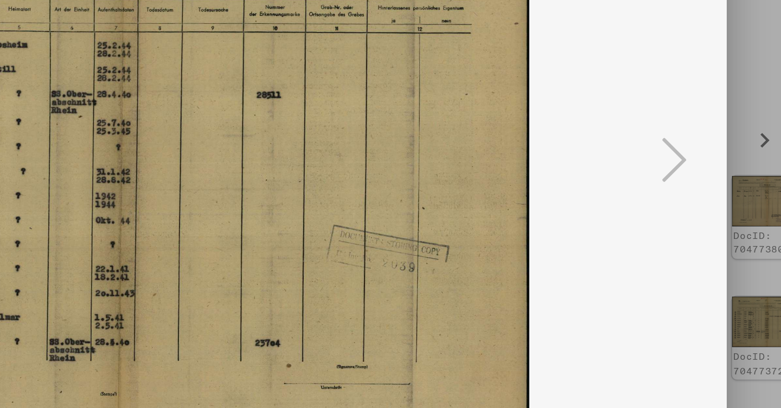
click at [380, 87] on div at bounding box center [390, 204] width 781 height 408
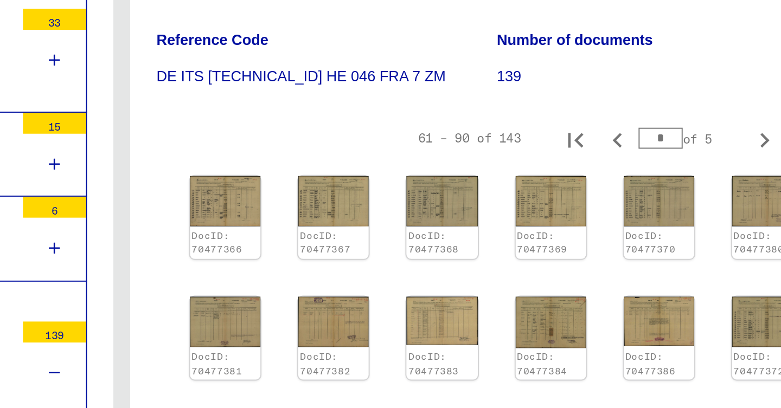
click at [715, 158] on icon "Next page" at bounding box center [722, 165] width 15 height 15
type input "*"
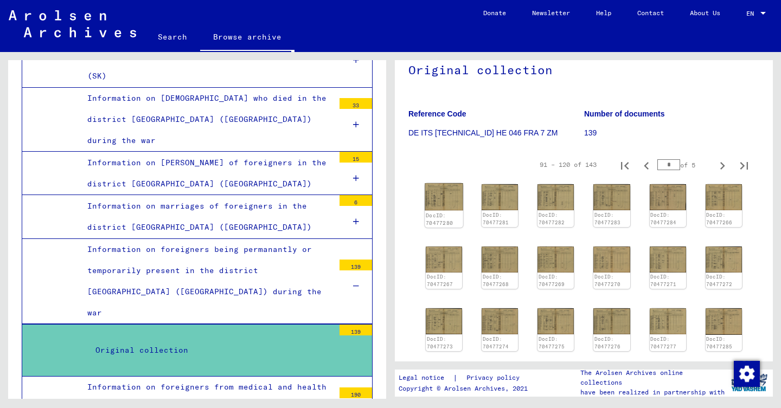
click at [449, 191] on img at bounding box center [444, 196] width 39 height 27
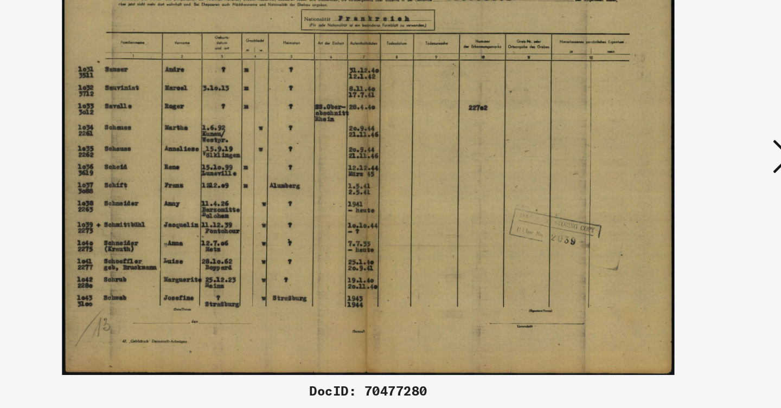
click at [669, 163] on icon at bounding box center [675, 176] width 13 height 26
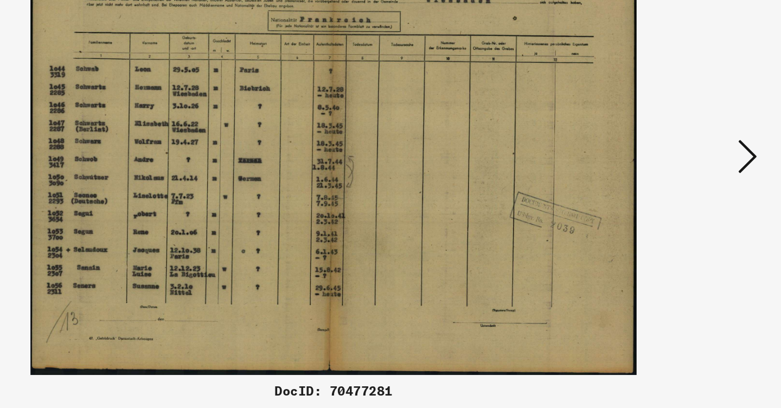
click at [669, 163] on icon at bounding box center [675, 176] width 13 height 26
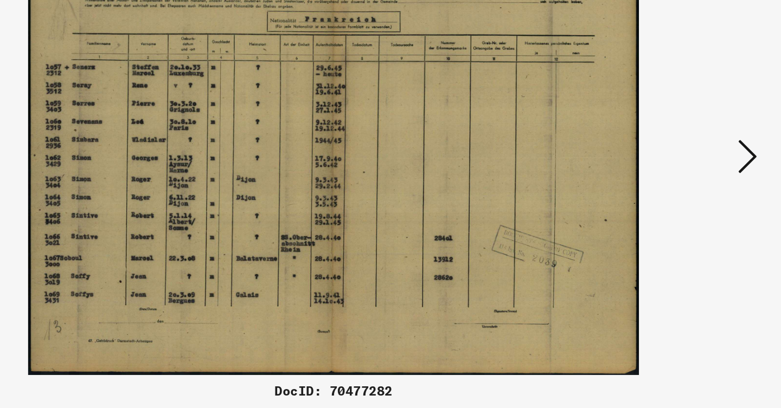
click at [669, 163] on icon at bounding box center [675, 176] width 13 height 26
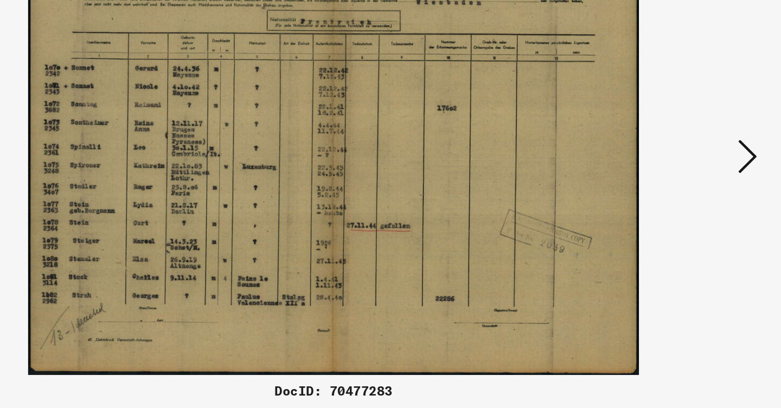
click at [669, 163] on icon at bounding box center [675, 176] width 13 height 26
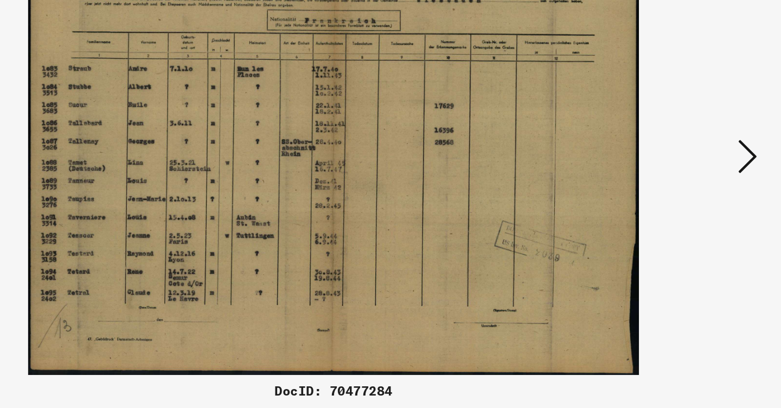
click at [669, 163] on icon at bounding box center [675, 176] width 13 height 26
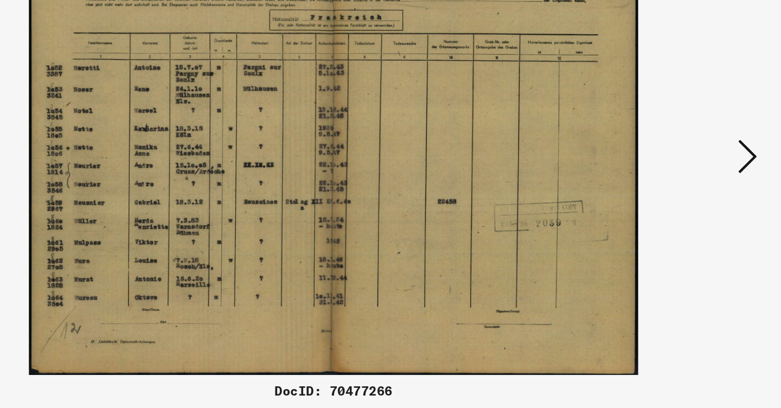
click at [669, 163] on icon at bounding box center [675, 176] width 13 height 26
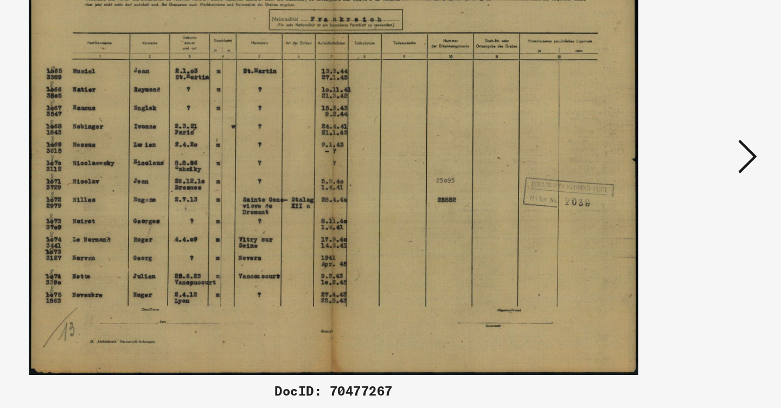
click at [669, 163] on icon at bounding box center [675, 176] width 13 height 26
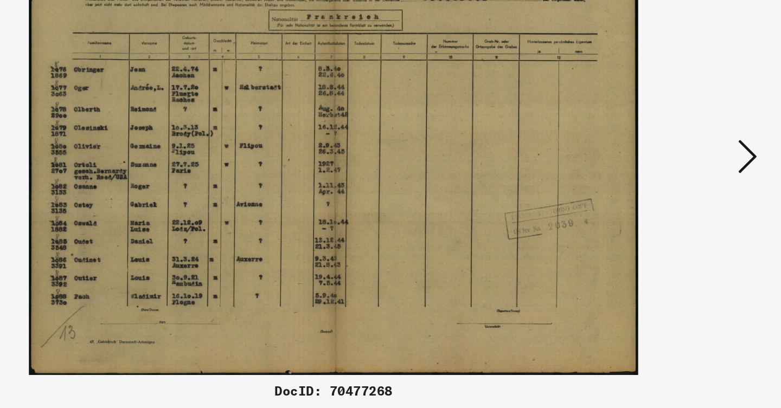
click at [669, 163] on icon at bounding box center [675, 176] width 13 height 26
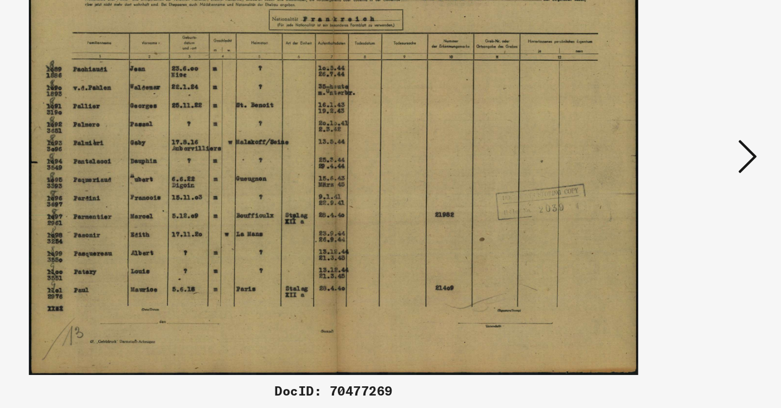
click at [502, 113] on img at bounding box center [390, 177] width 551 height 300
click at [669, 163] on icon at bounding box center [675, 176] width 13 height 26
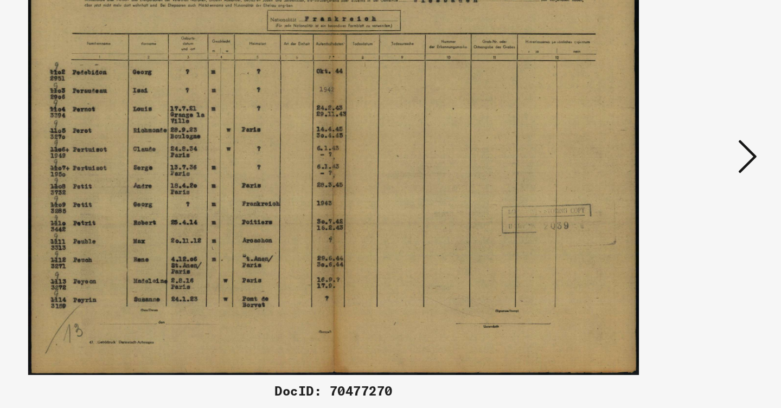
click at [669, 163] on icon at bounding box center [675, 176] width 13 height 26
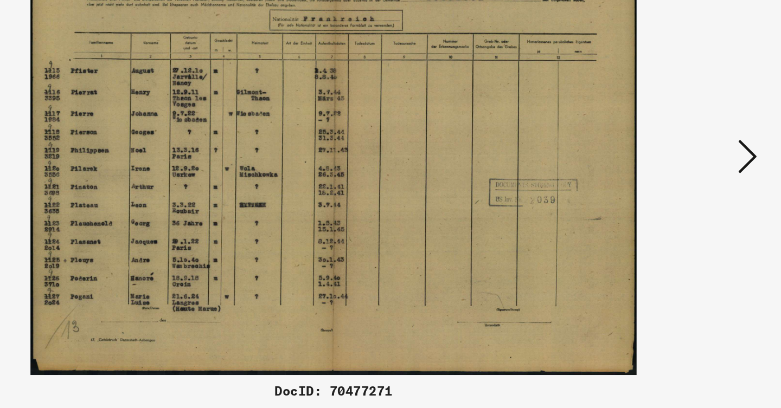
click at [669, 163] on icon at bounding box center [675, 176] width 13 height 26
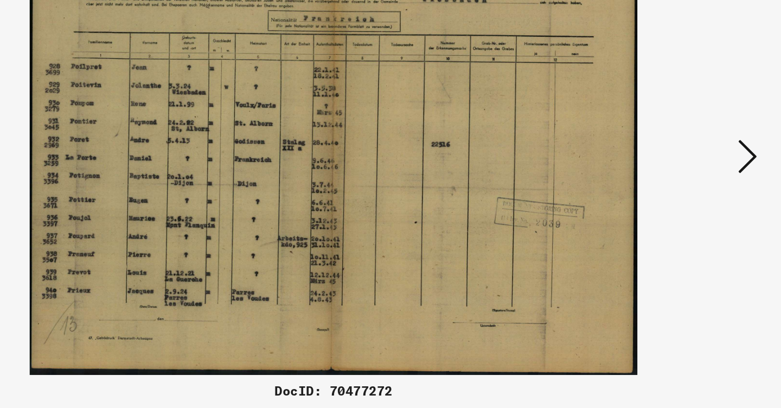
click at [669, 163] on icon at bounding box center [675, 176] width 13 height 26
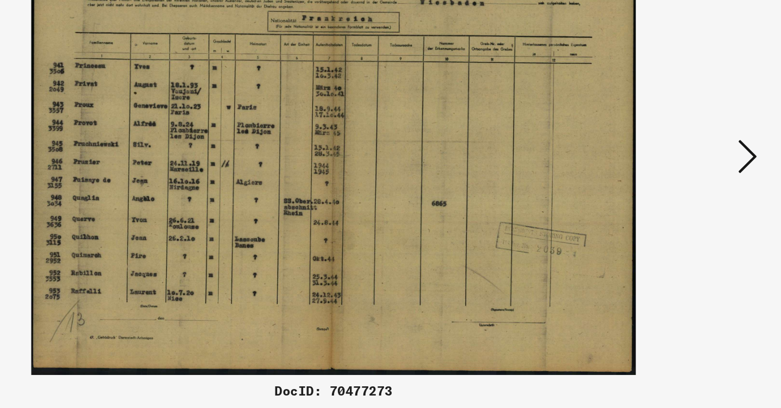
click at [669, 163] on icon at bounding box center [675, 176] width 13 height 26
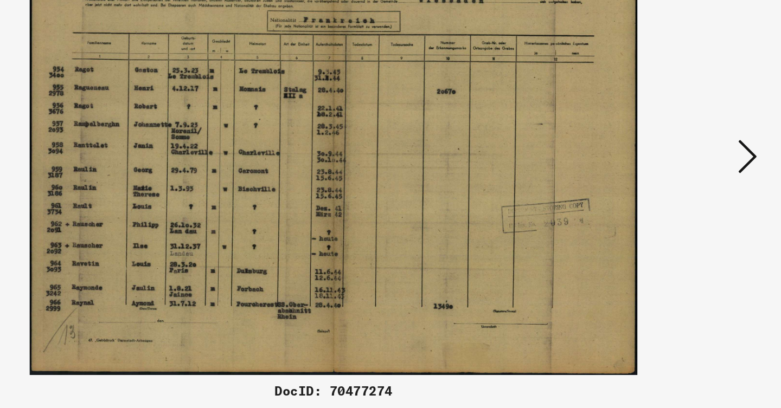
click at [669, 163] on icon at bounding box center [675, 176] width 13 height 26
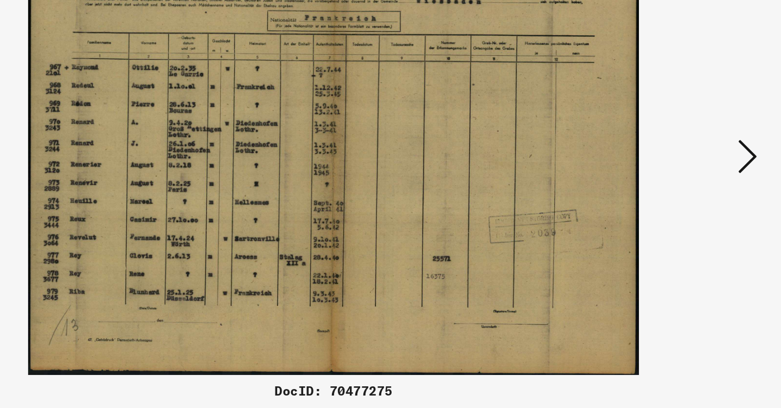
click at [669, 163] on icon at bounding box center [675, 176] width 13 height 26
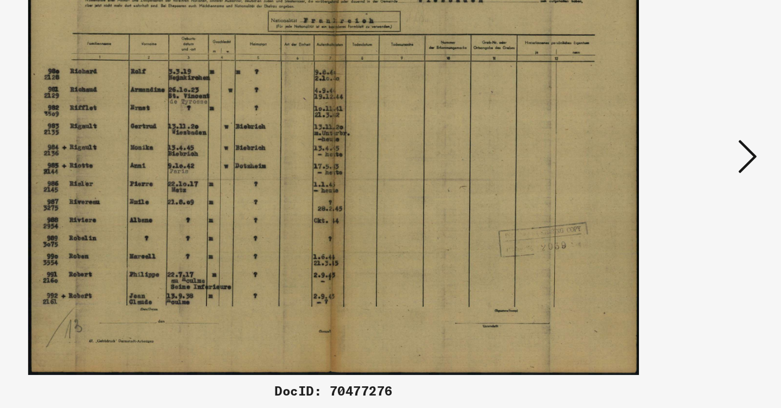
click at [669, 163] on icon at bounding box center [675, 176] width 13 height 26
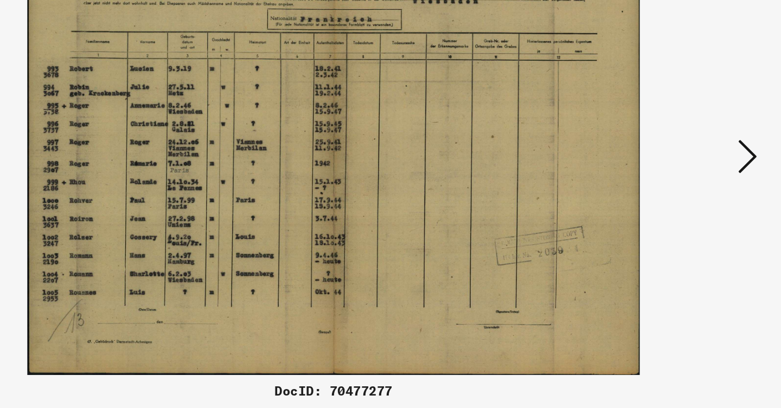
click at [669, 163] on icon at bounding box center [675, 176] width 13 height 26
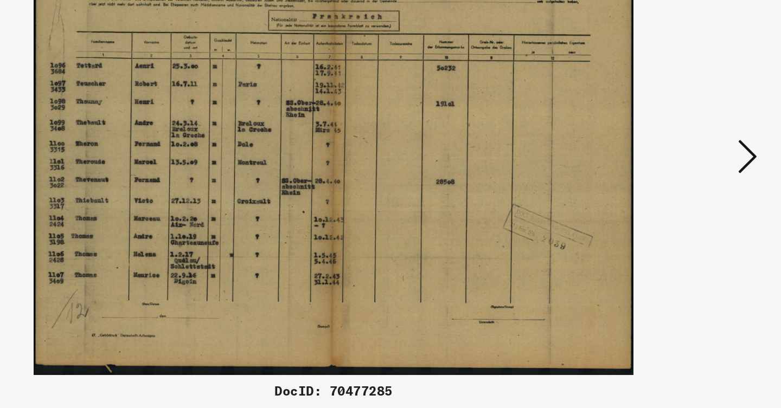
click at [669, 163] on icon at bounding box center [675, 176] width 13 height 26
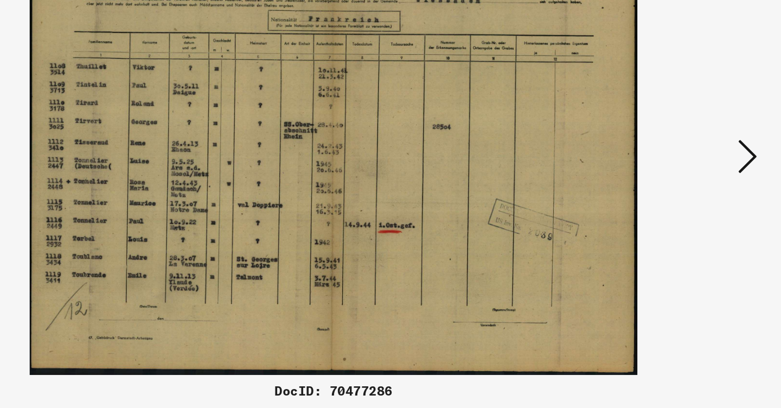
click at [669, 163] on icon at bounding box center [675, 176] width 13 height 26
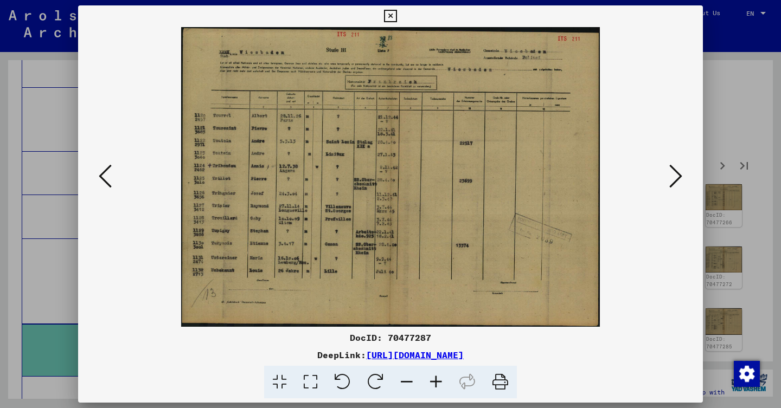
click at [669, 177] on icon at bounding box center [675, 176] width 13 height 26
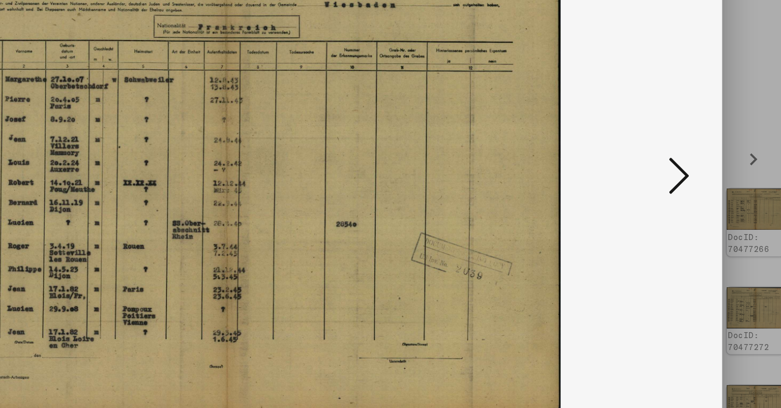
click at [669, 163] on icon at bounding box center [675, 176] width 13 height 26
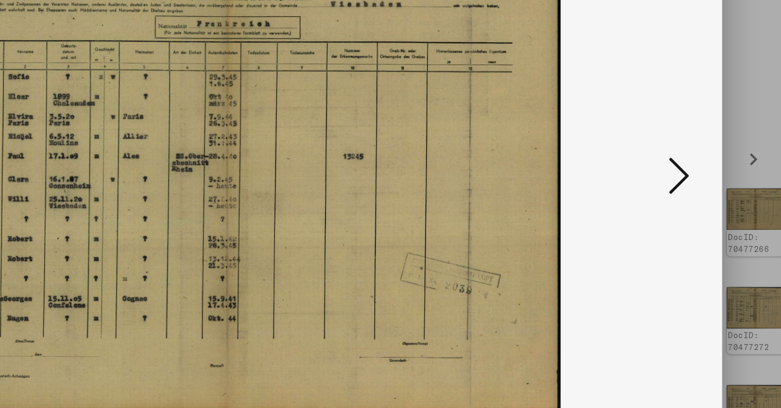
click at [669, 163] on icon at bounding box center [675, 176] width 13 height 26
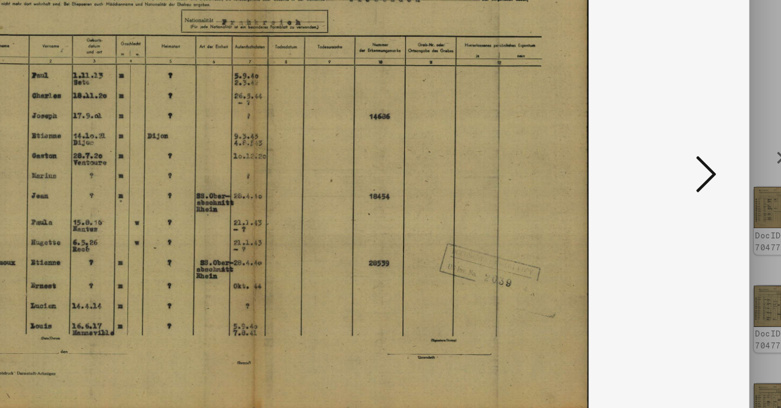
click at [669, 163] on icon at bounding box center [675, 176] width 13 height 26
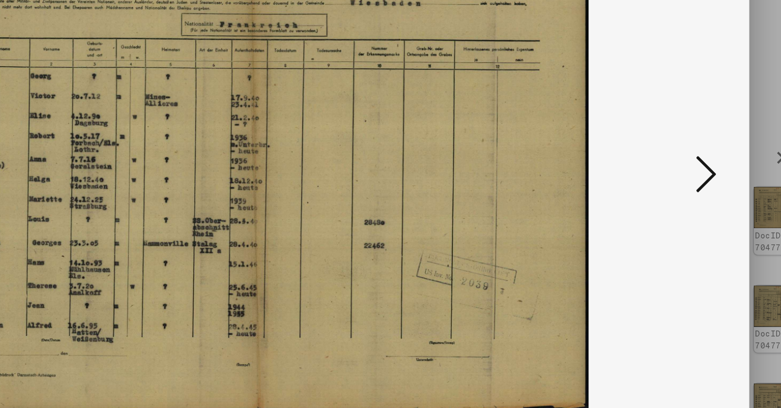
click at [669, 163] on icon at bounding box center [675, 176] width 13 height 26
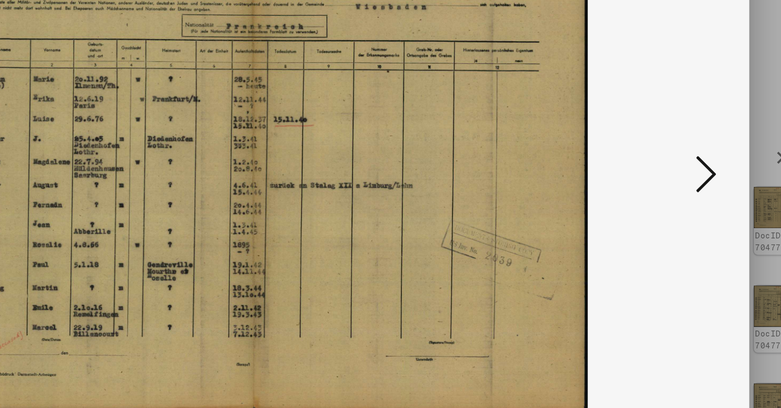
click at [669, 163] on icon at bounding box center [675, 176] width 13 height 26
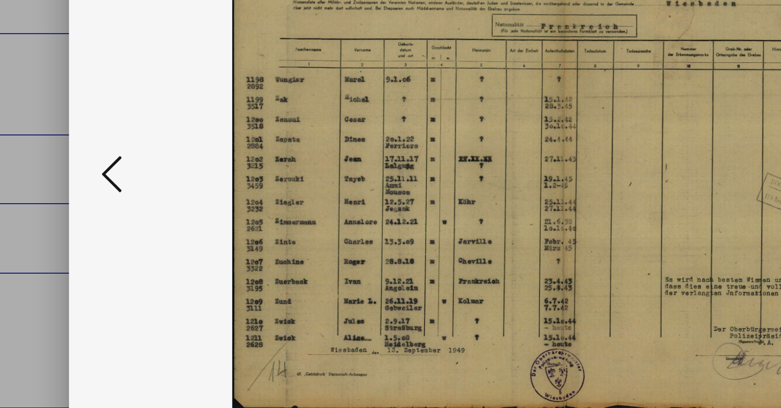
click at [99, 163] on icon at bounding box center [105, 176] width 13 height 26
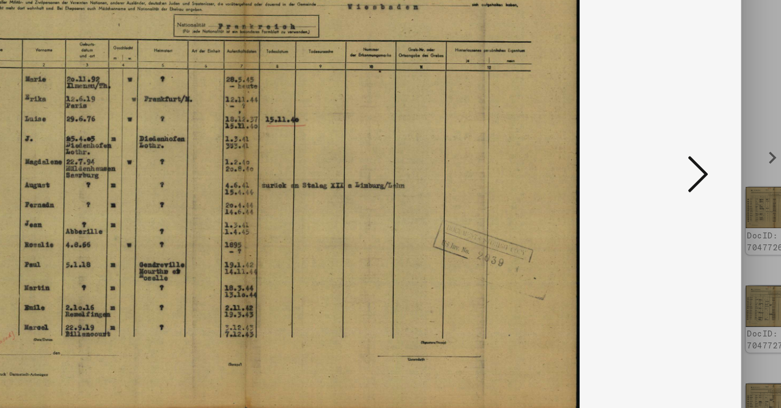
click at [669, 163] on icon at bounding box center [675, 176] width 13 height 26
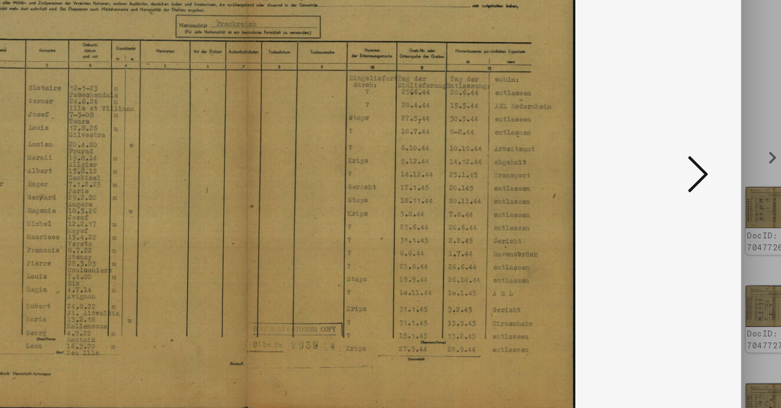
click at [669, 163] on icon at bounding box center [675, 176] width 13 height 26
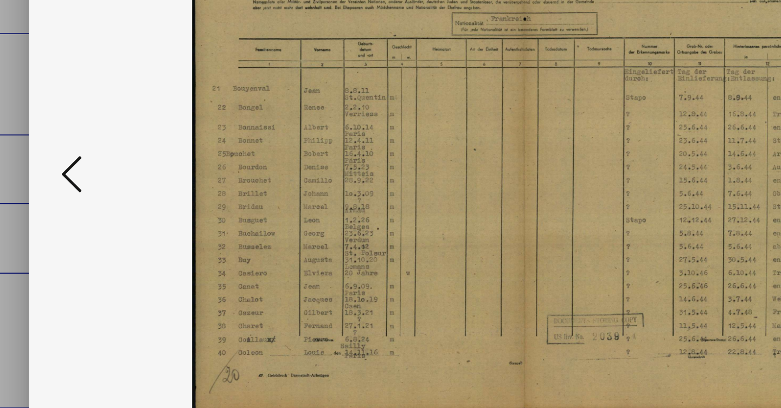
click at [95, 162] on button at bounding box center [105, 177] width 20 height 31
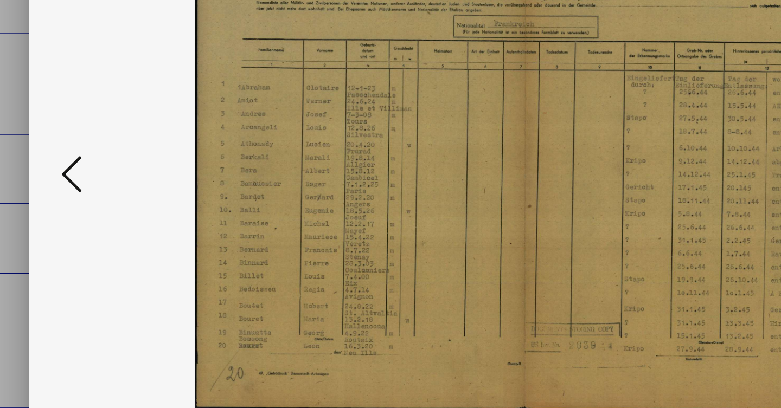
click at [95, 162] on button at bounding box center [105, 177] width 20 height 31
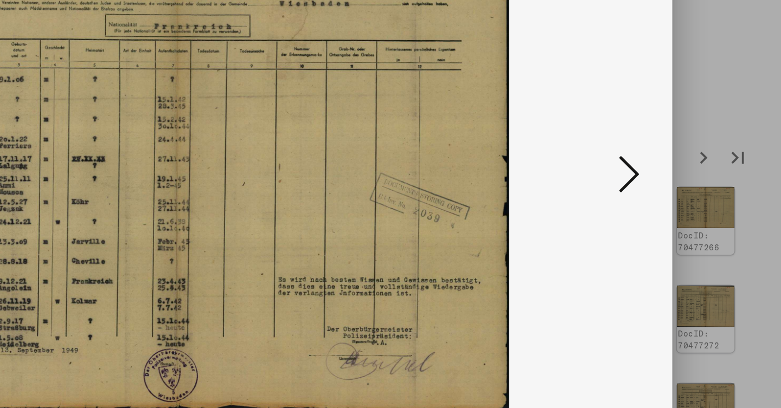
click at [669, 163] on icon at bounding box center [675, 176] width 13 height 26
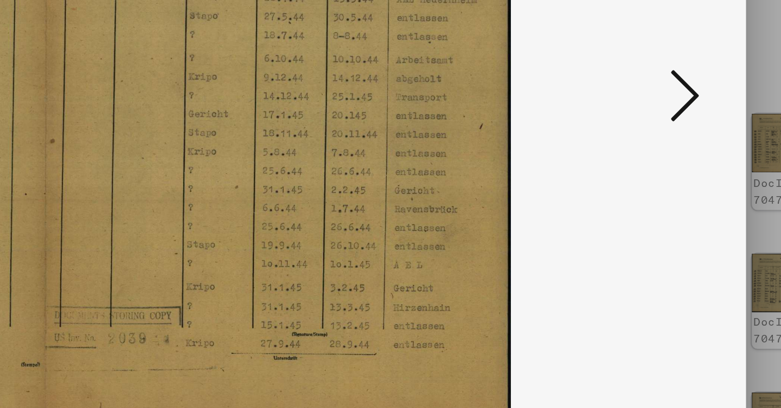
click at [669, 163] on icon at bounding box center [675, 176] width 13 height 26
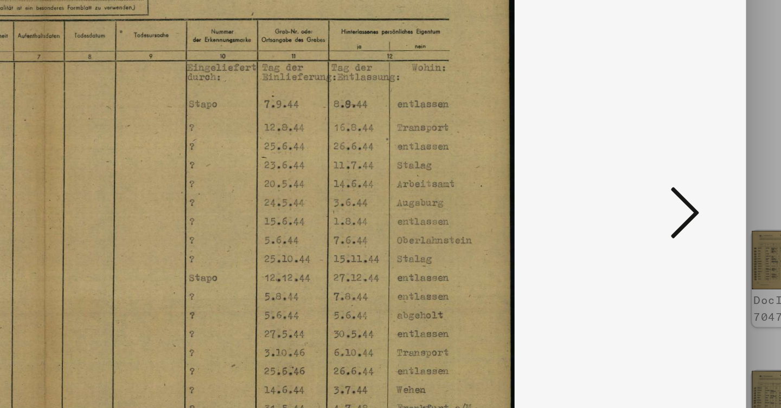
click at [666, 162] on button at bounding box center [676, 177] width 20 height 31
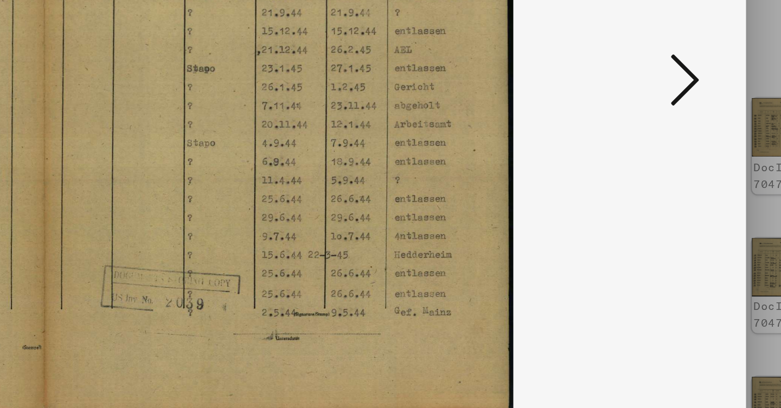
click at [669, 163] on icon at bounding box center [675, 176] width 13 height 26
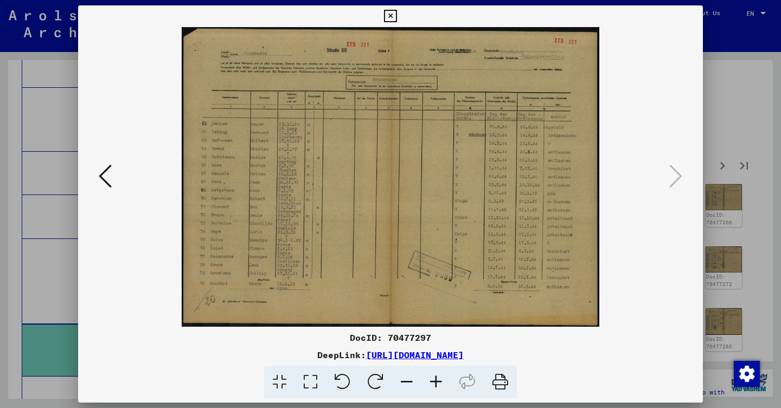
click at [734, 126] on div at bounding box center [390, 204] width 781 height 408
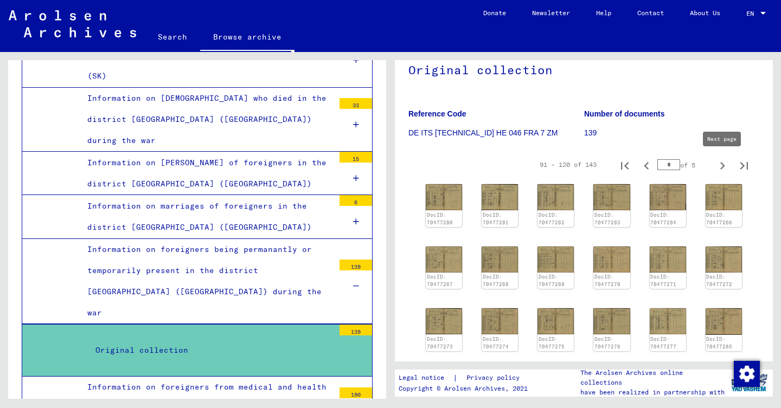
click at [725, 174] on button "Next page" at bounding box center [723, 165] width 22 height 22
type input "*"
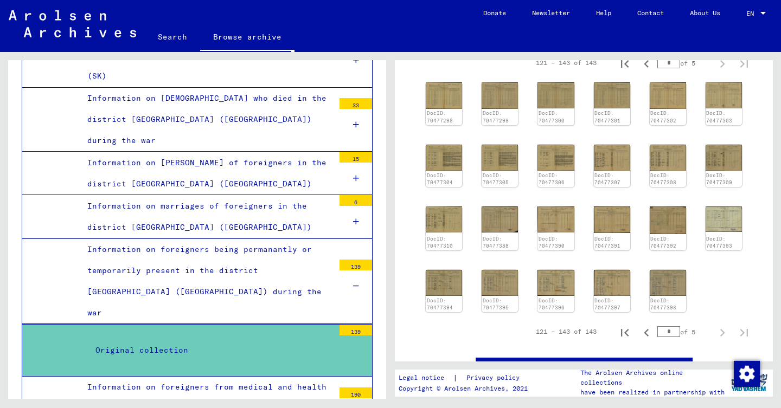
scroll to position [203, 0]
click at [475, 88] on div "DocID: 70477298 DocID: 70477299 DocID: 70477300 DocID: 70477301 DocID: 70477302…" at bounding box center [583, 197] width 325 height 239
click at [431, 91] on img at bounding box center [444, 95] width 39 height 28
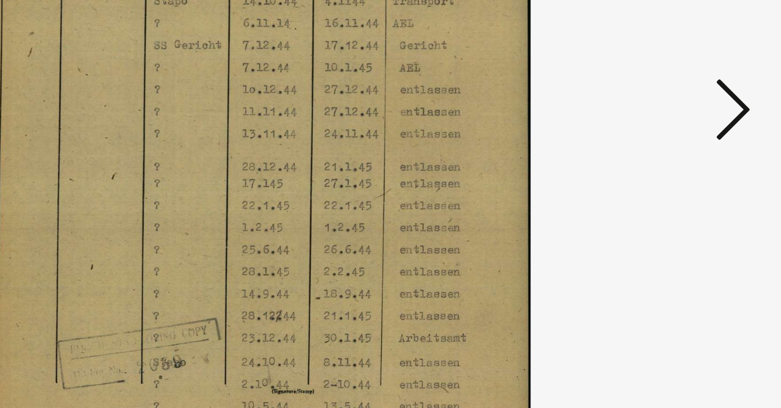
click at [669, 163] on icon at bounding box center [675, 176] width 13 height 26
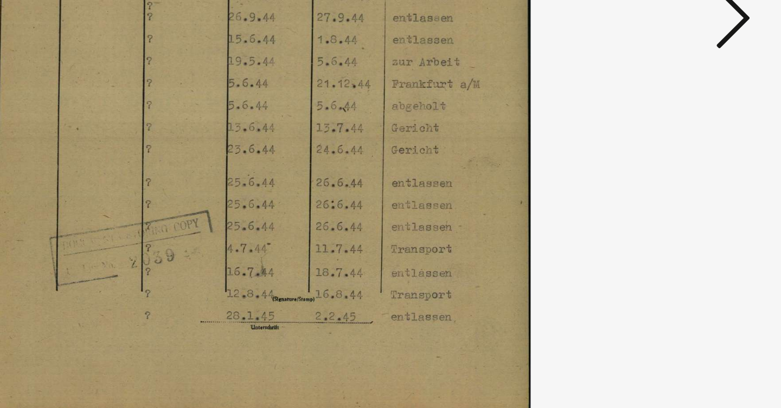
click at [669, 163] on icon at bounding box center [675, 176] width 13 height 26
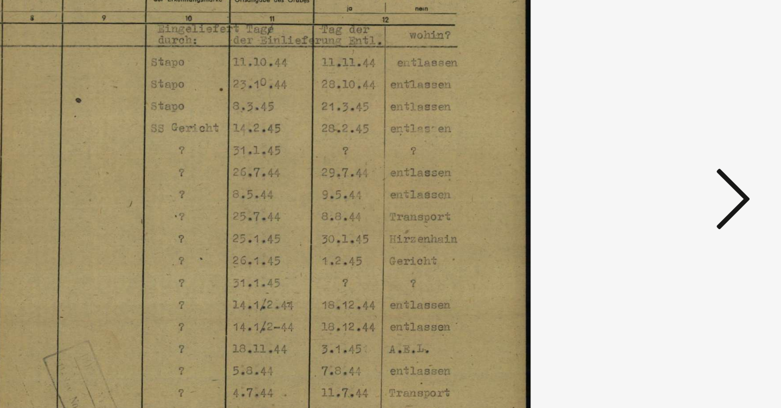
click at [669, 163] on icon at bounding box center [675, 176] width 13 height 26
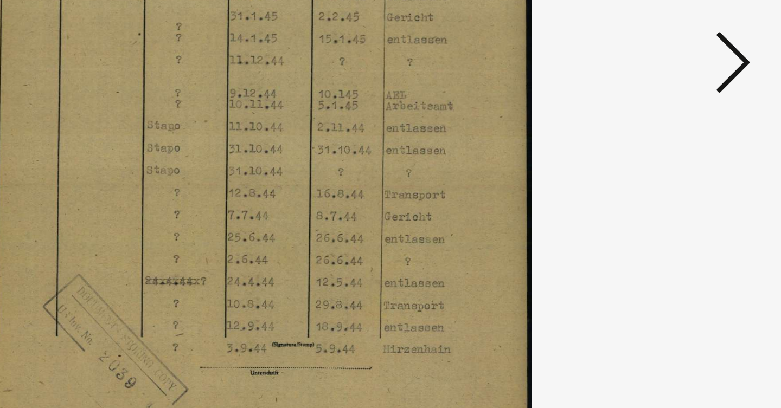
click at [669, 163] on icon at bounding box center [675, 176] width 13 height 26
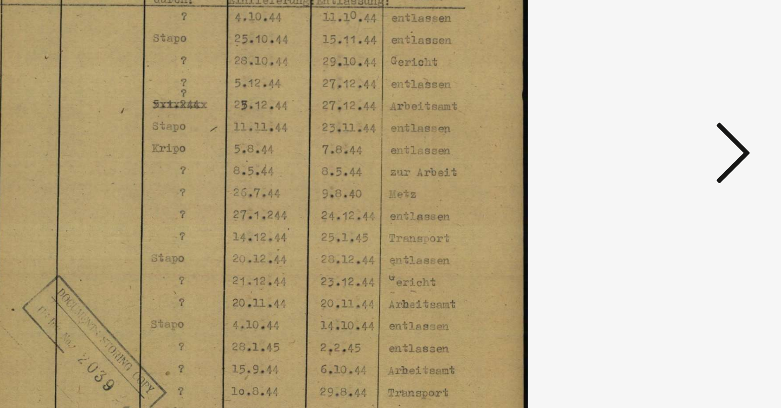
click at [669, 163] on icon at bounding box center [675, 176] width 13 height 26
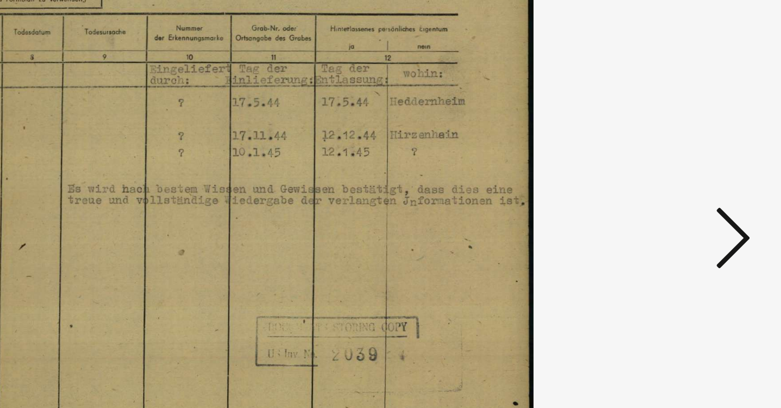
click at [669, 163] on icon at bounding box center [675, 176] width 13 height 26
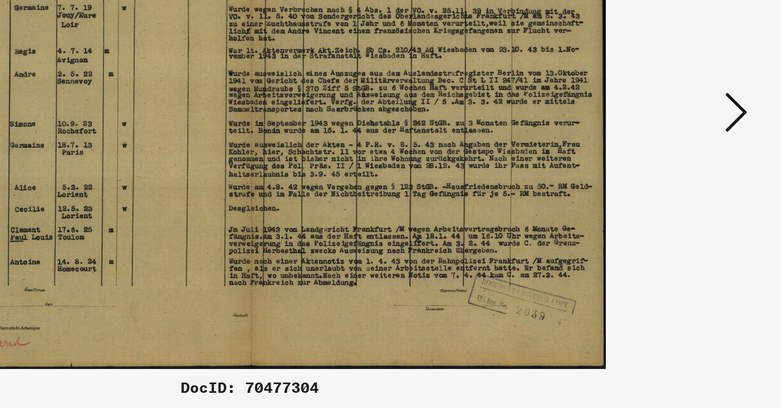
click at [669, 163] on icon at bounding box center [675, 176] width 13 height 26
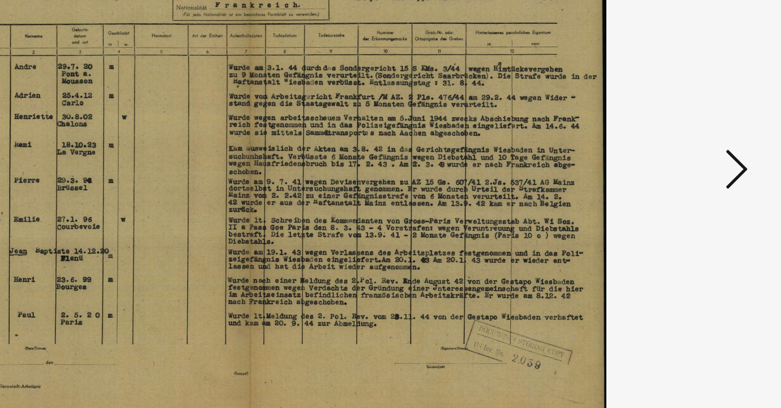
click at [666, 162] on div at bounding box center [676, 177] width 20 height 31
click at [669, 163] on icon at bounding box center [675, 176] width 13 height 26
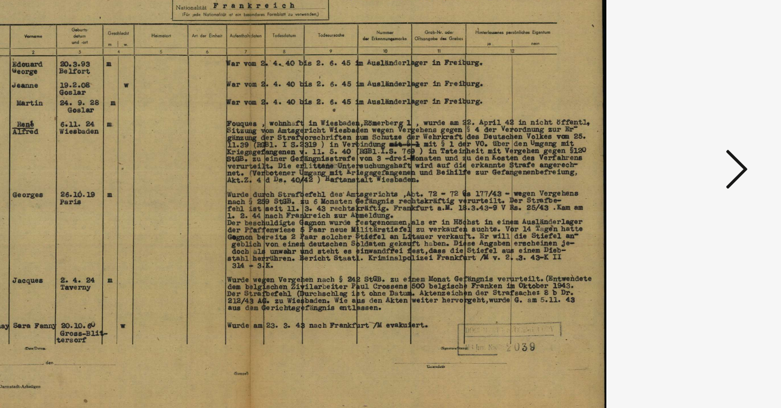
click at [669, 163] on icon at bounding box center [675, 176] width 13 height 26
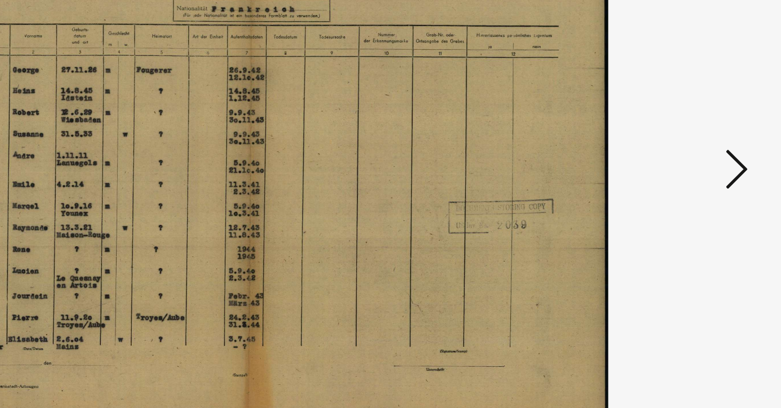
click at [669, 163] on icon at bounding box center [675, 176] width 13 height 26
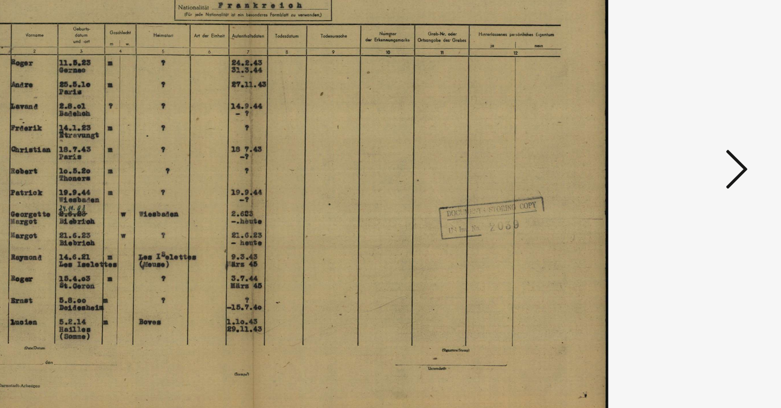
click at [669, 163] on icon at bounding box center [675, 176] width 13 height 26
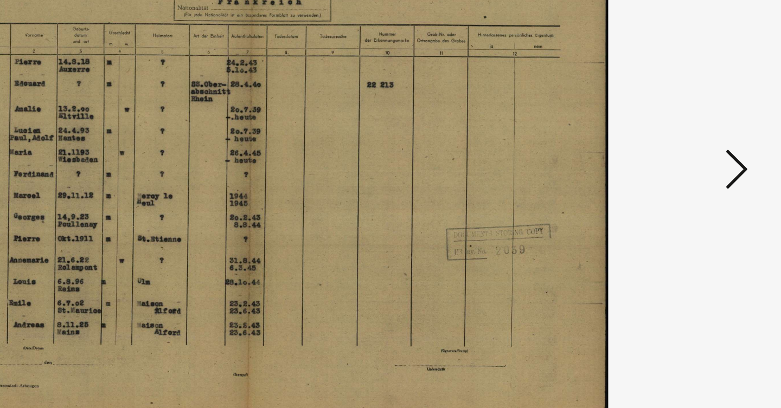
click at [669, 163] on icon at bounding box center [675, 176] width 13 height 26
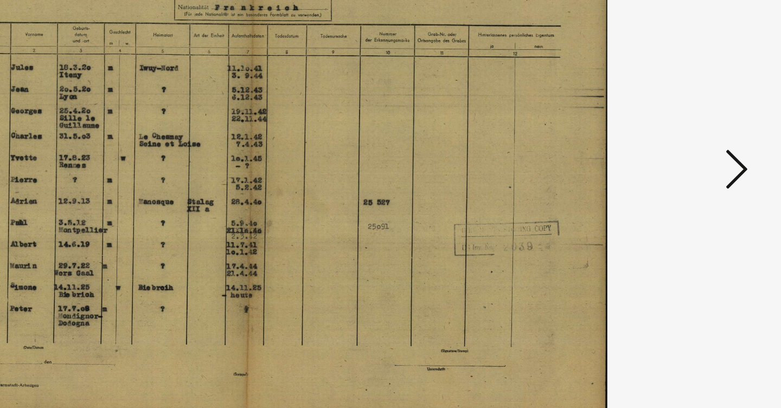
click at [669, 163] on icon at bounding box center [675, 176] width 13 height 26
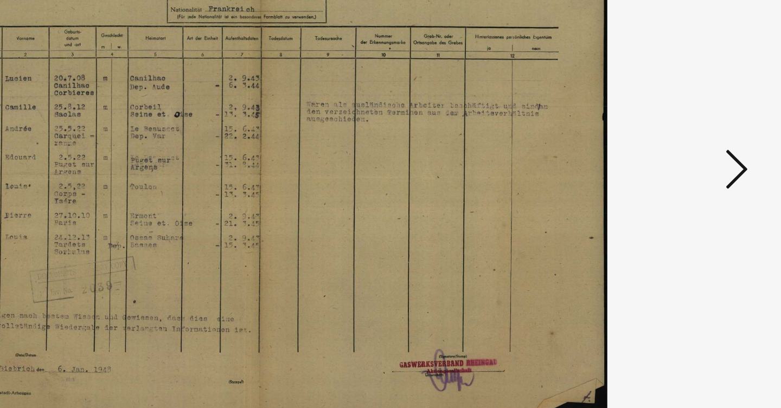
click at [669, 163] on icon at bounding box center [675, 176] width 13 height 26
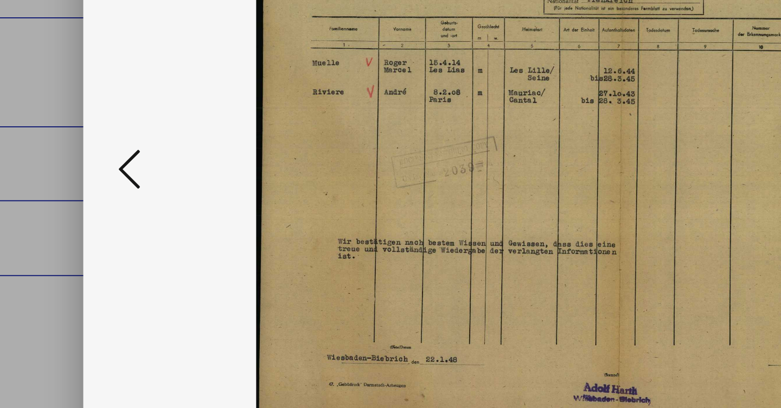
click at [99, 163] on icon at bounding box center [105, 176] width 13 height 26
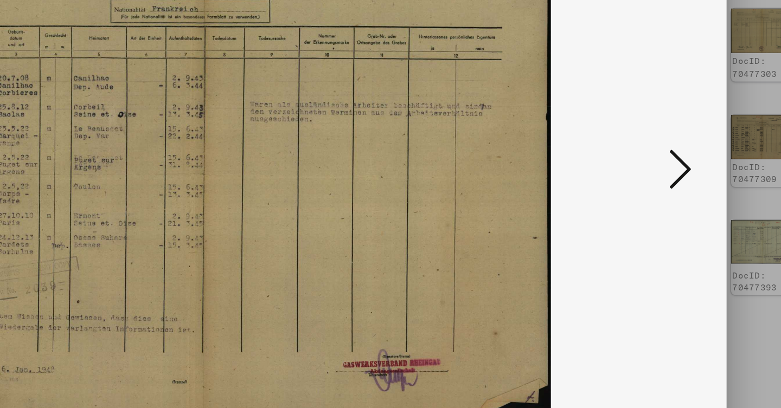
click at [669, 163] on icon at bounding box center [675, 176] width 13 height 26
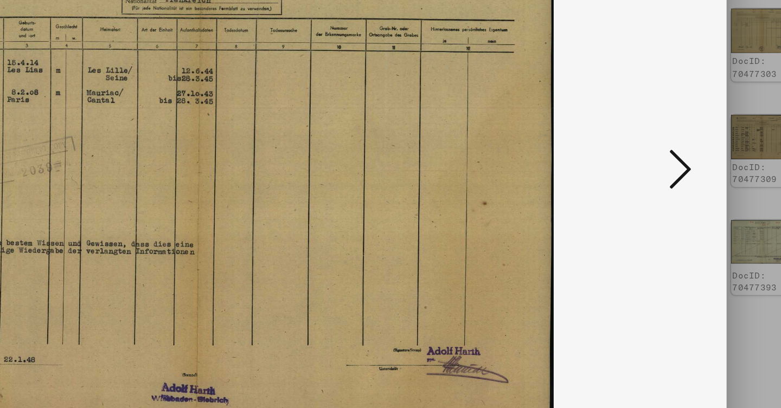
click at [669, 163] on icon at bounding box center [675, 176] width 13 height 26
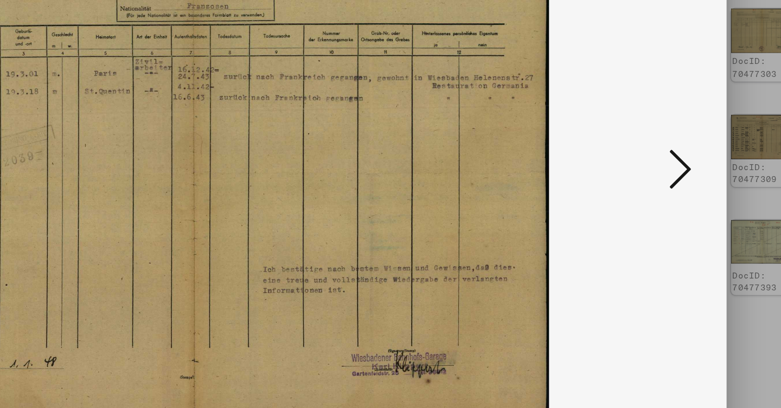
click at [669, 163] on icon at bounding box center [675, 176] width 13 height 26
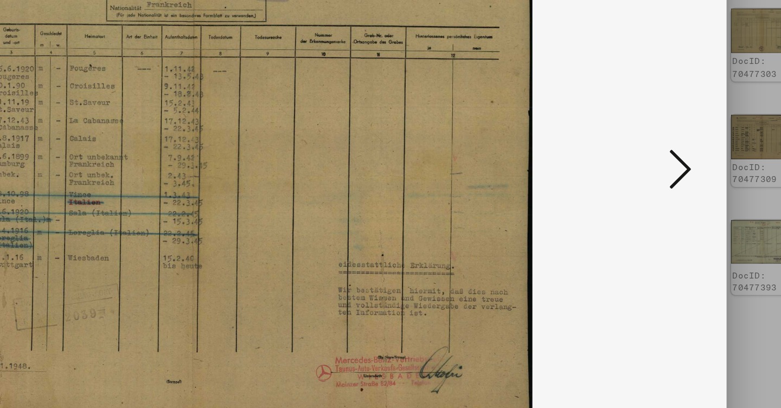
click at [669, 163] on icon at bounding box center [675, 176] width 13 height 26
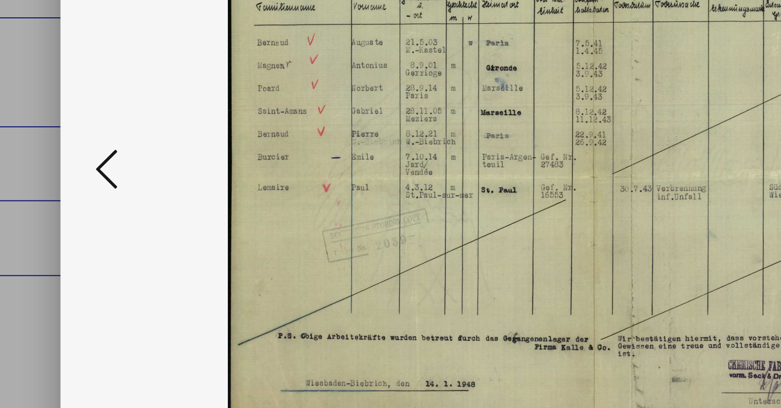
click at [95, 162] on div at bounding box center [105, 177] width 20 height 31
click at [99, 163] on icon at bounding box center [105, 176] width 13 height 26
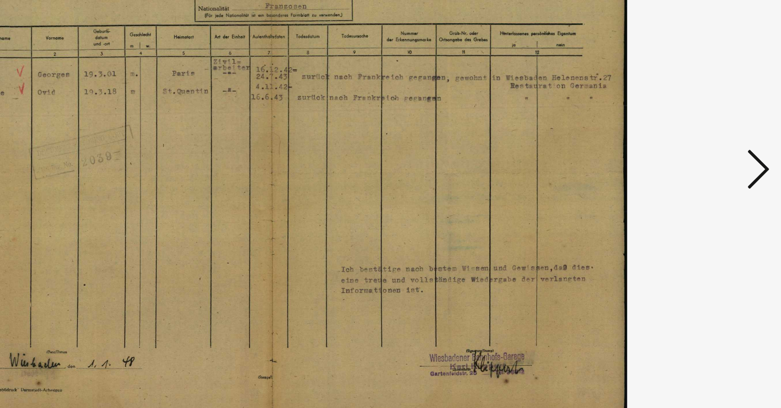
click at [666, 162] on button at bounding box center [676, 177] width 20 height 31
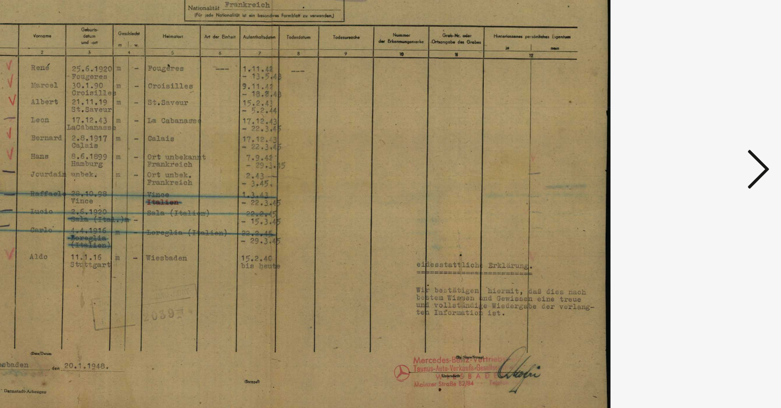
click at [666, 162] on button at bounding box center [676, 177] width 20 height 31
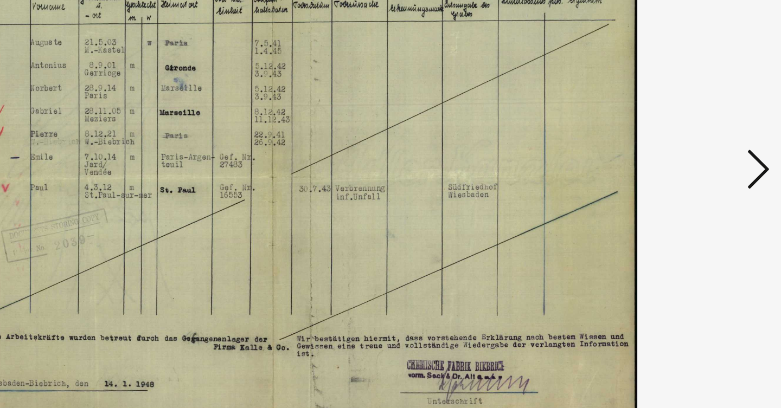
click at [666, 162] on button at bounding box center [676, 177] width 20 height 31
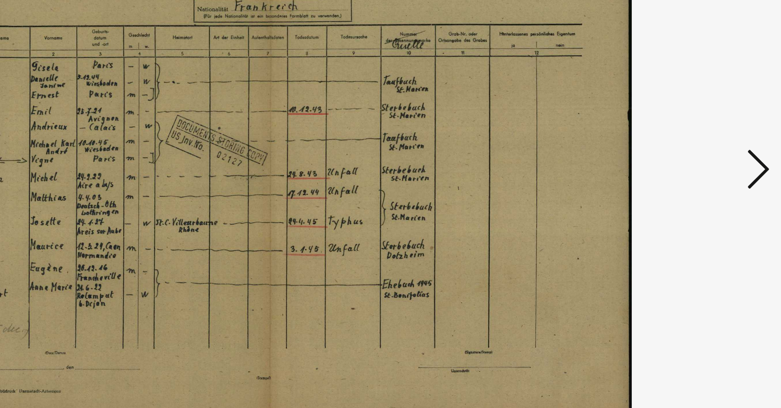
click at [666, 162] on button at bounding box center [676, 177] width 20 height 31
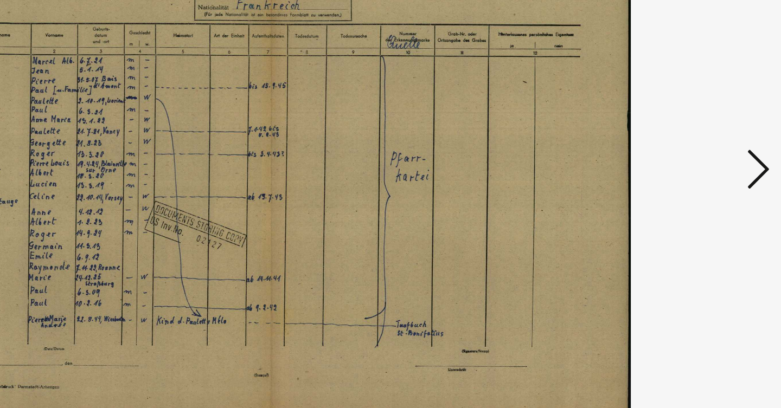
click at [666, 162] on button at bounding box center [676, 177] width 20 height 31
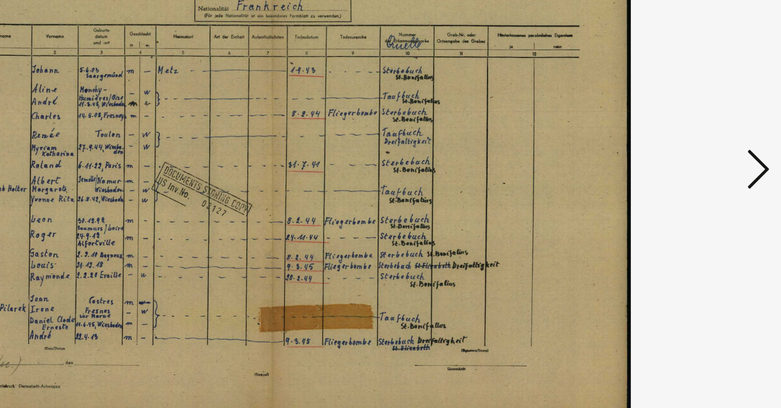
click at [666, 162] on button at bounding box center [676, 177] width 20 height 31
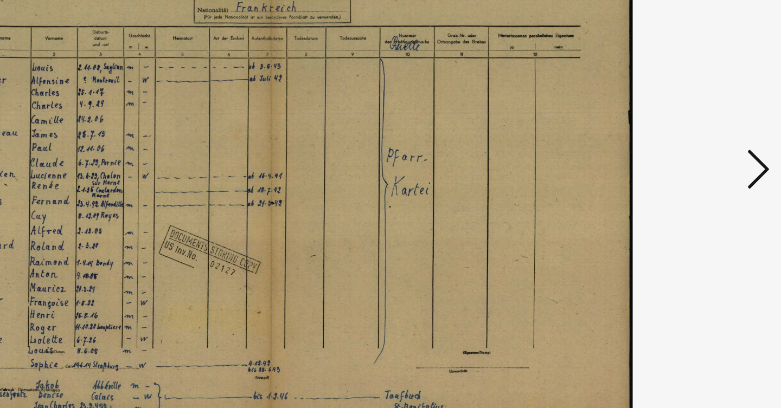
click at [666, 162] on button at bounding box center [676, 177] width 20 height 31
